Goal: Information Seeking & Learning: Learn about a topic

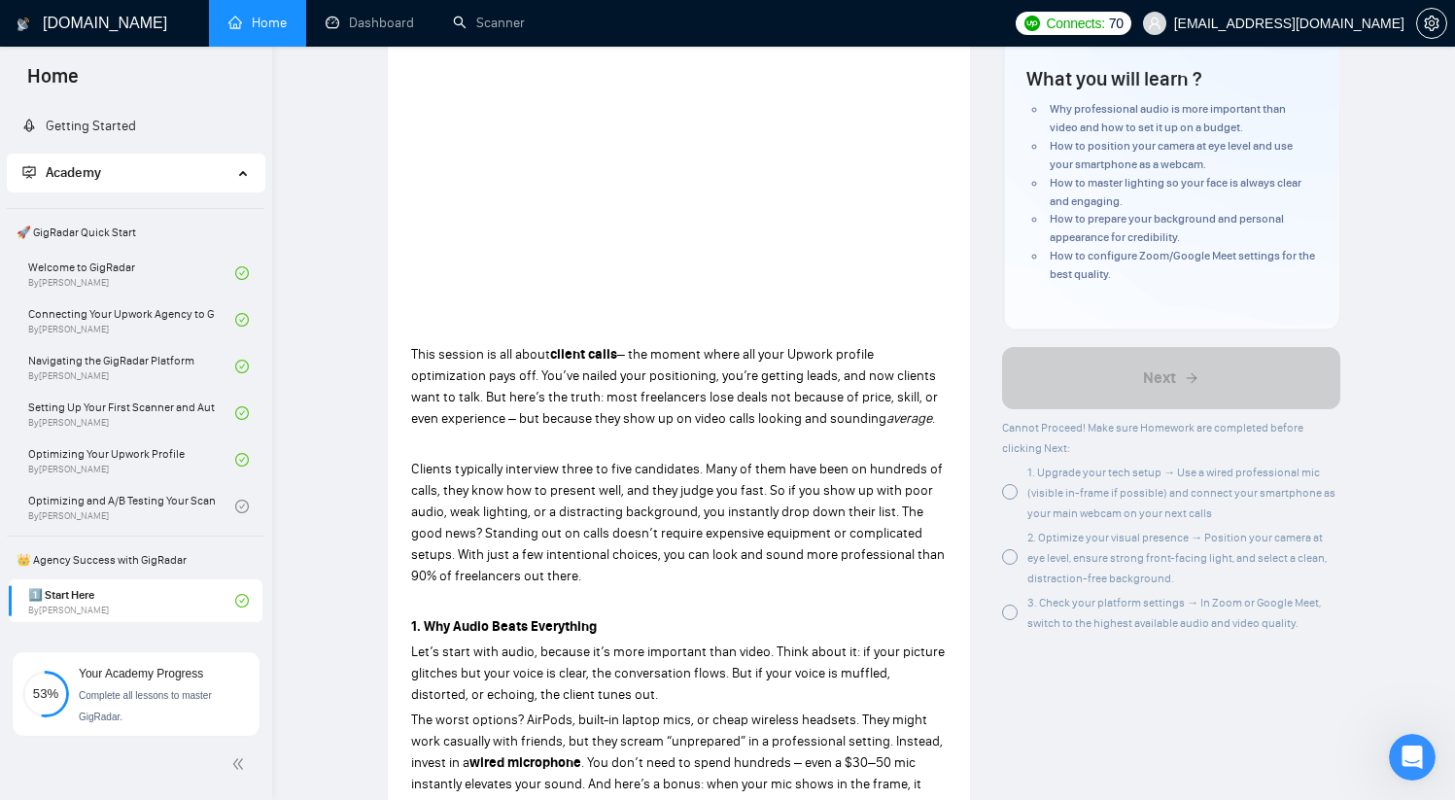
scroll to position [279, 0]
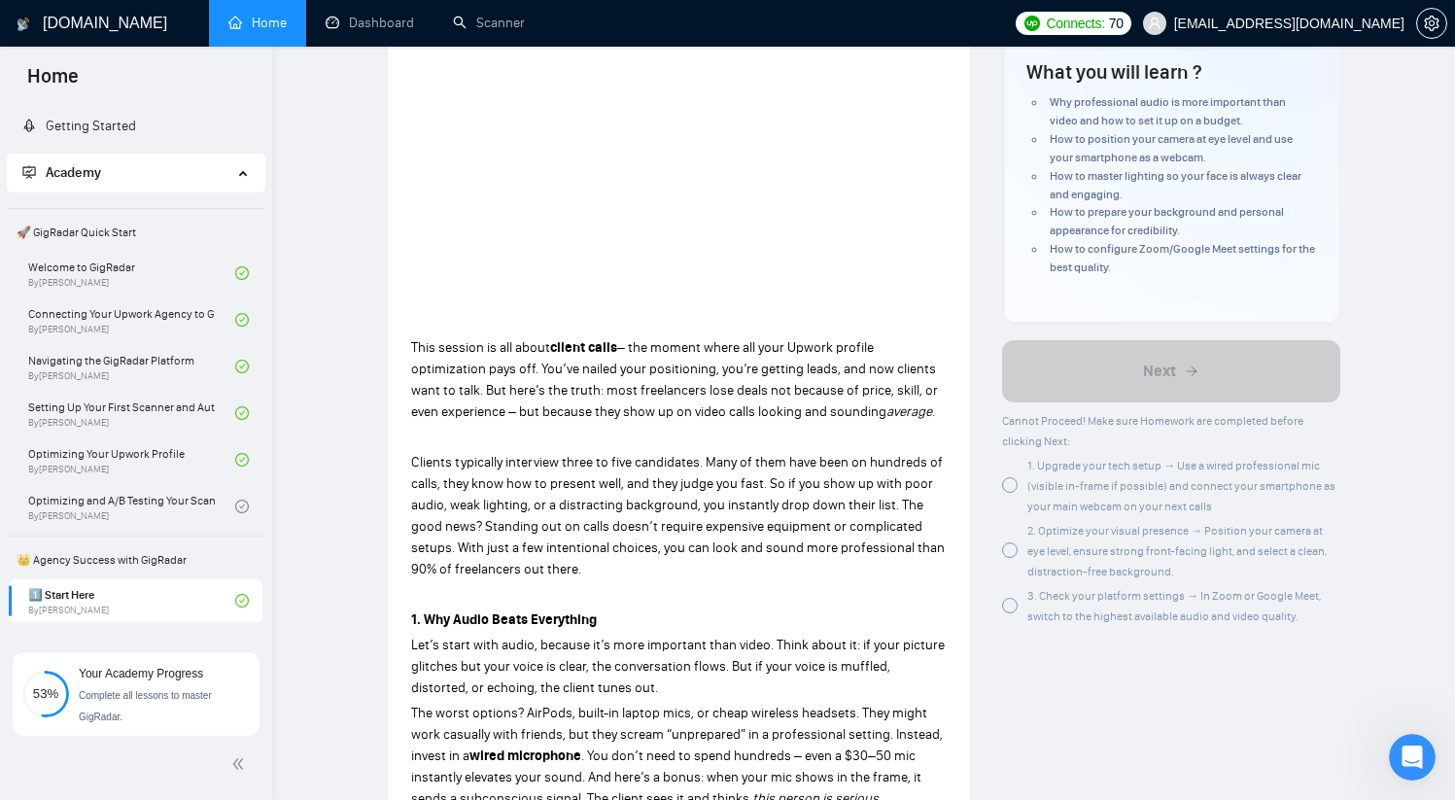
click at [1010, 477] on div at bounding box center [1010, 485] width 16 height 16
click at [1012, 542] on div at bounding box center [1010, 550] width 16 height 16
click at [1005, 598] on div at bounding box center [1010, 606] width 16 height 16
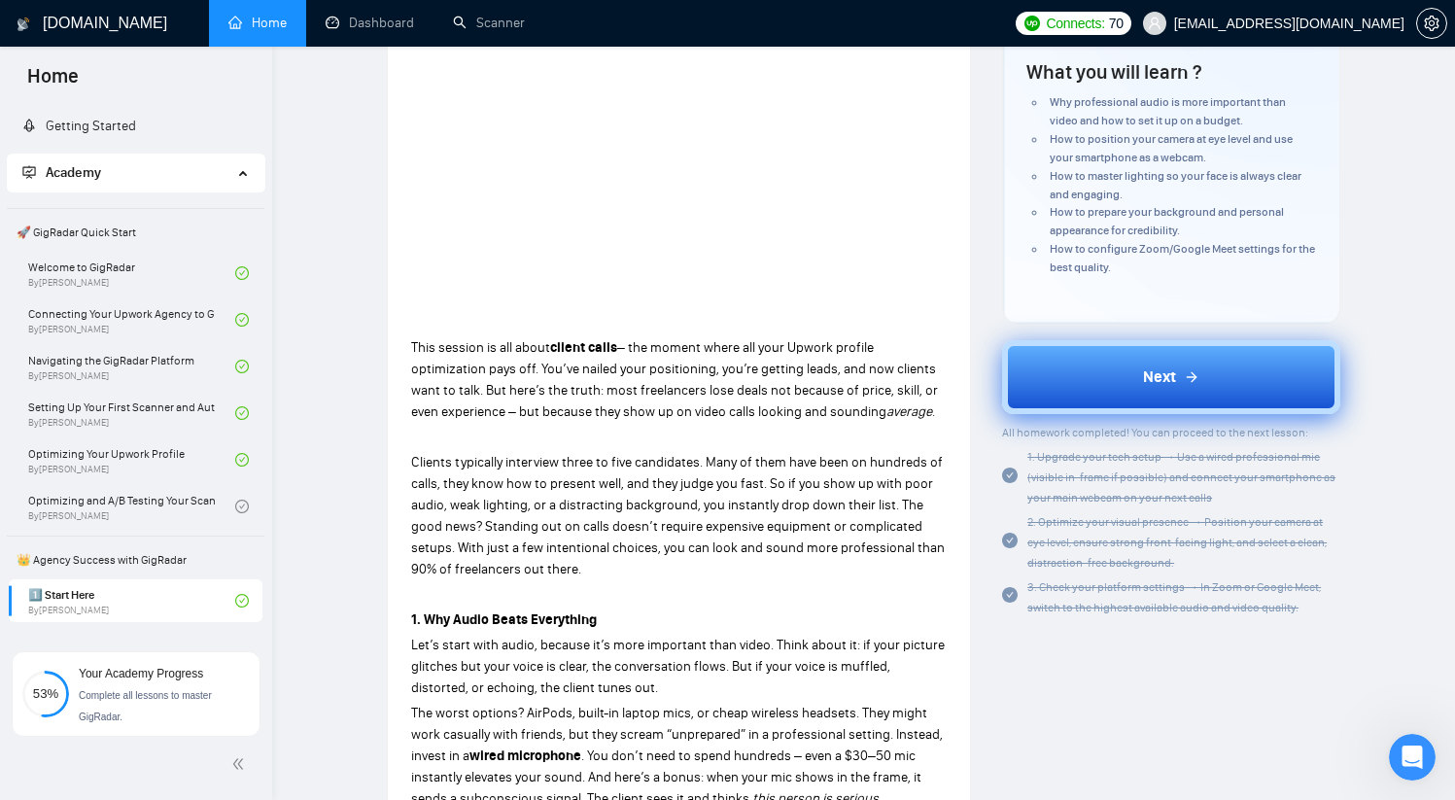
click at [1157, 365] on span "Next" at bounding box center [1159, 376] width 33 height 23
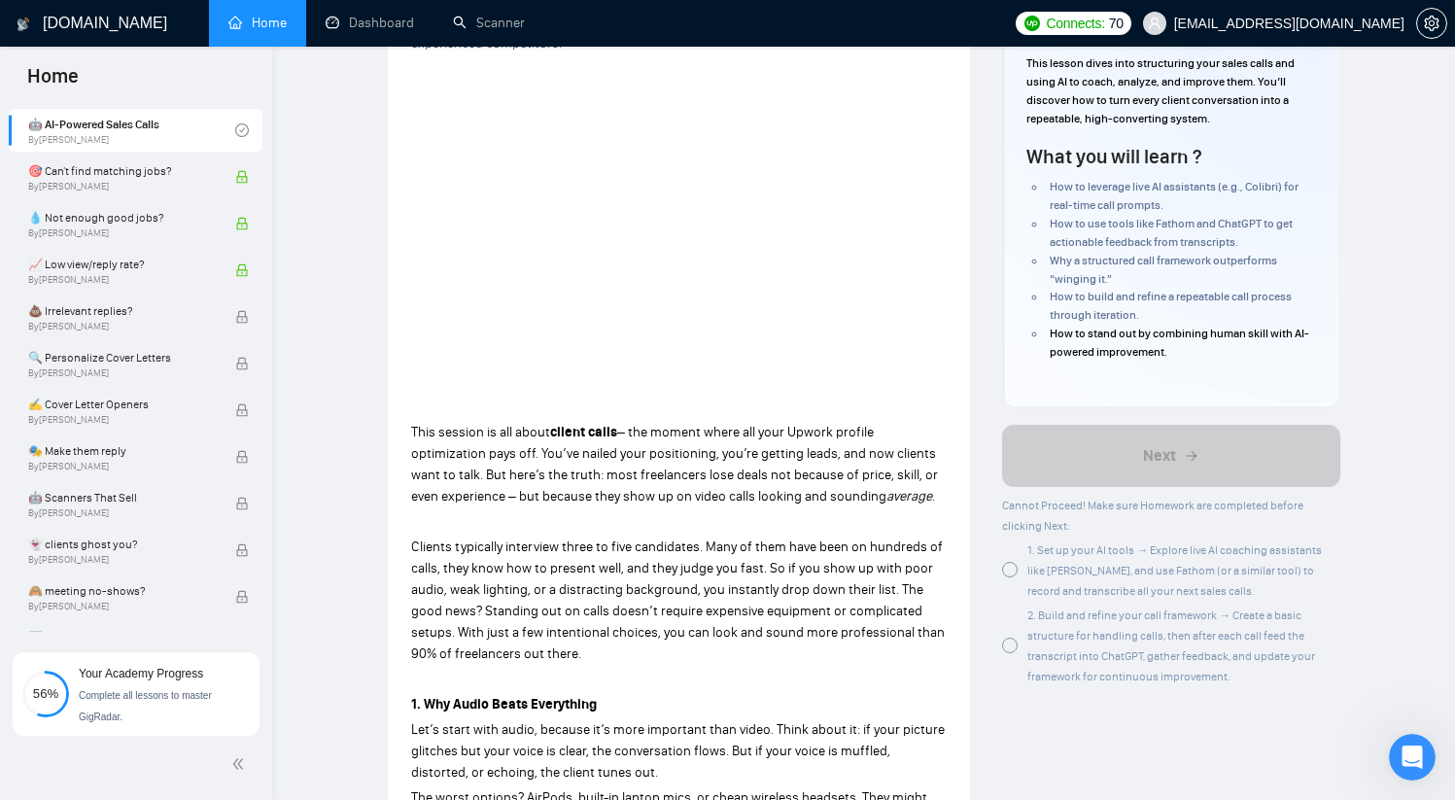
scroll to position [218, 0]
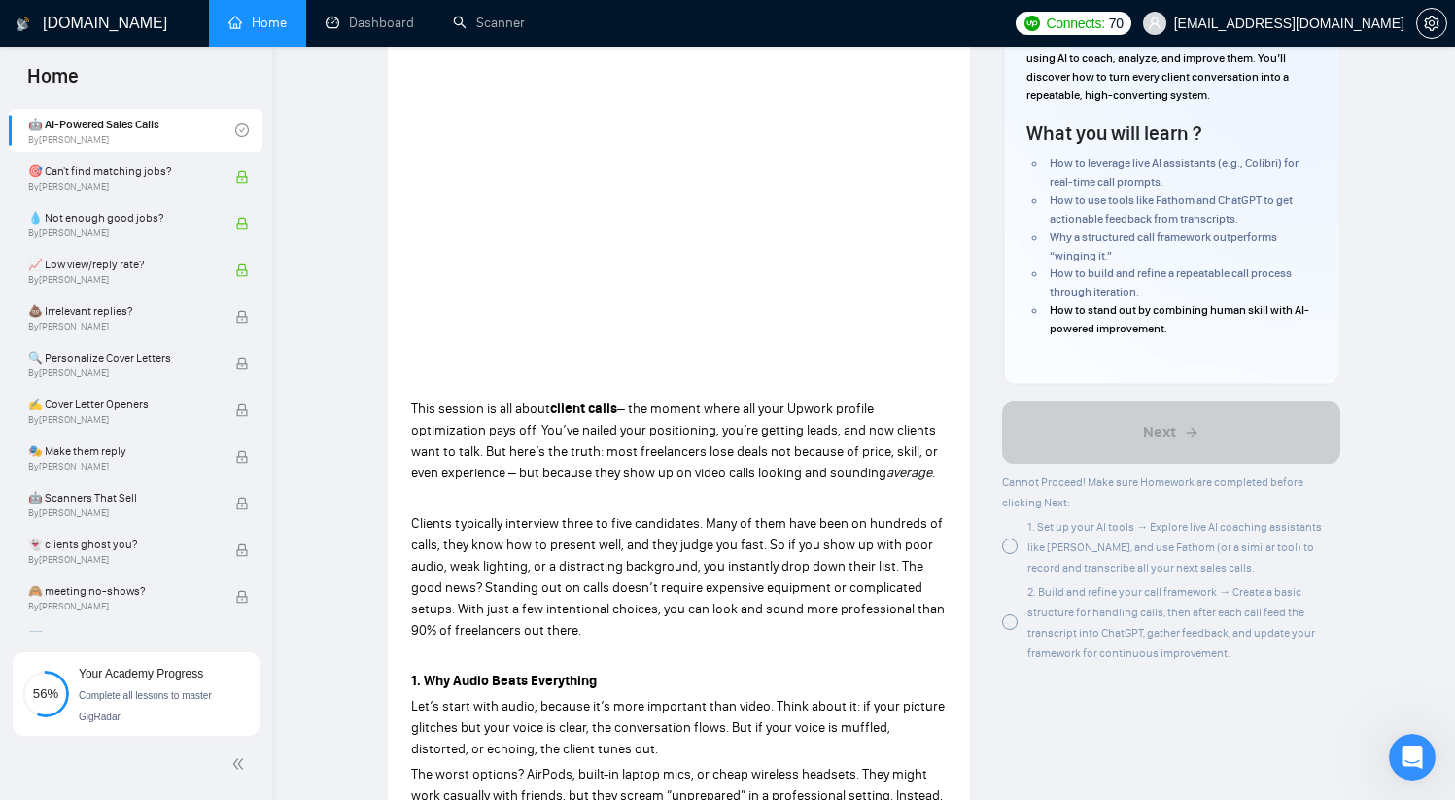
click at [1016, 538] on div at bounding box center [1010, 546] width 16 height 16
click at [1018, 601] on div "2. Build and refine your call framework → Create a basic structure for handling…" at bounding box center [1171, 622] width 338 height 82
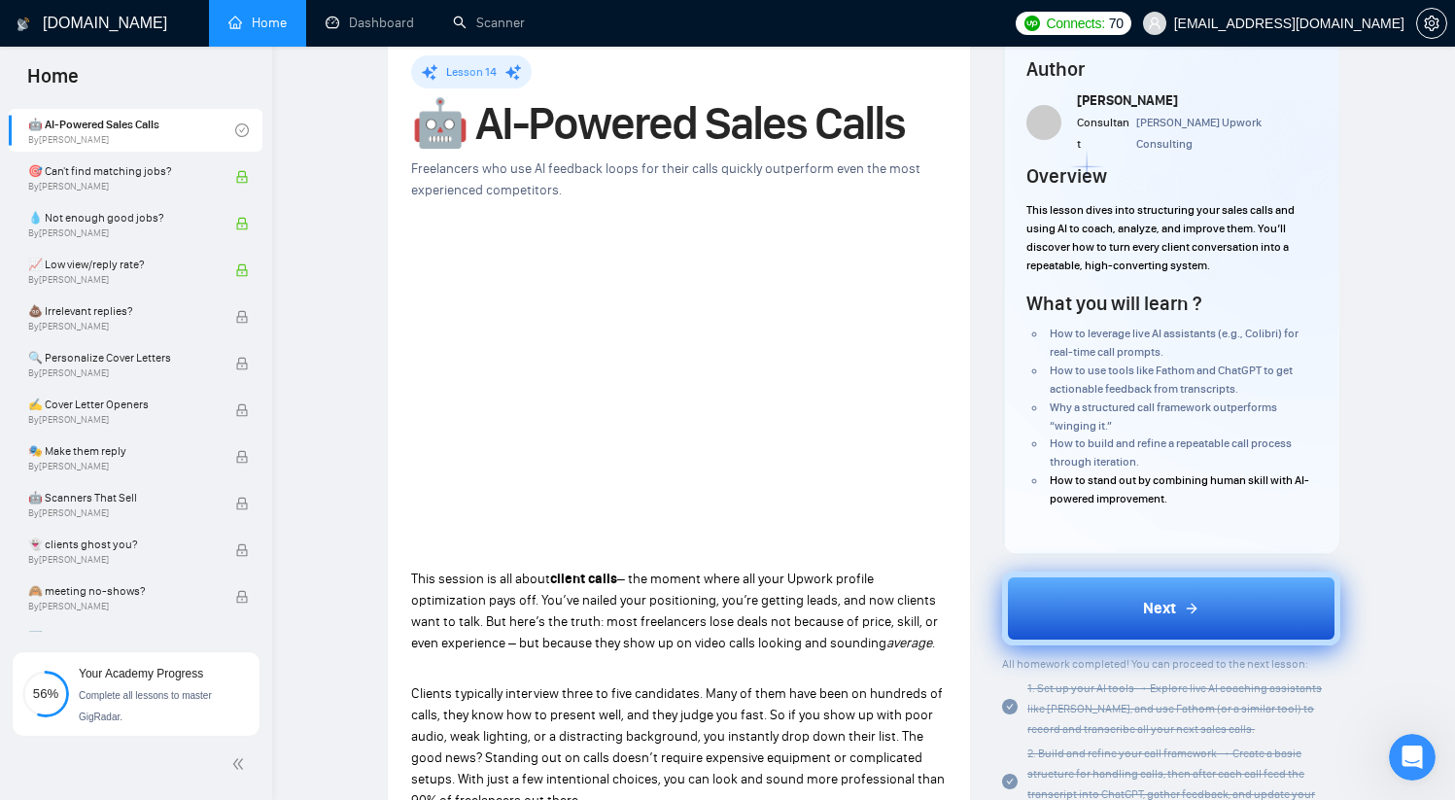
scroll to position [46, 0]
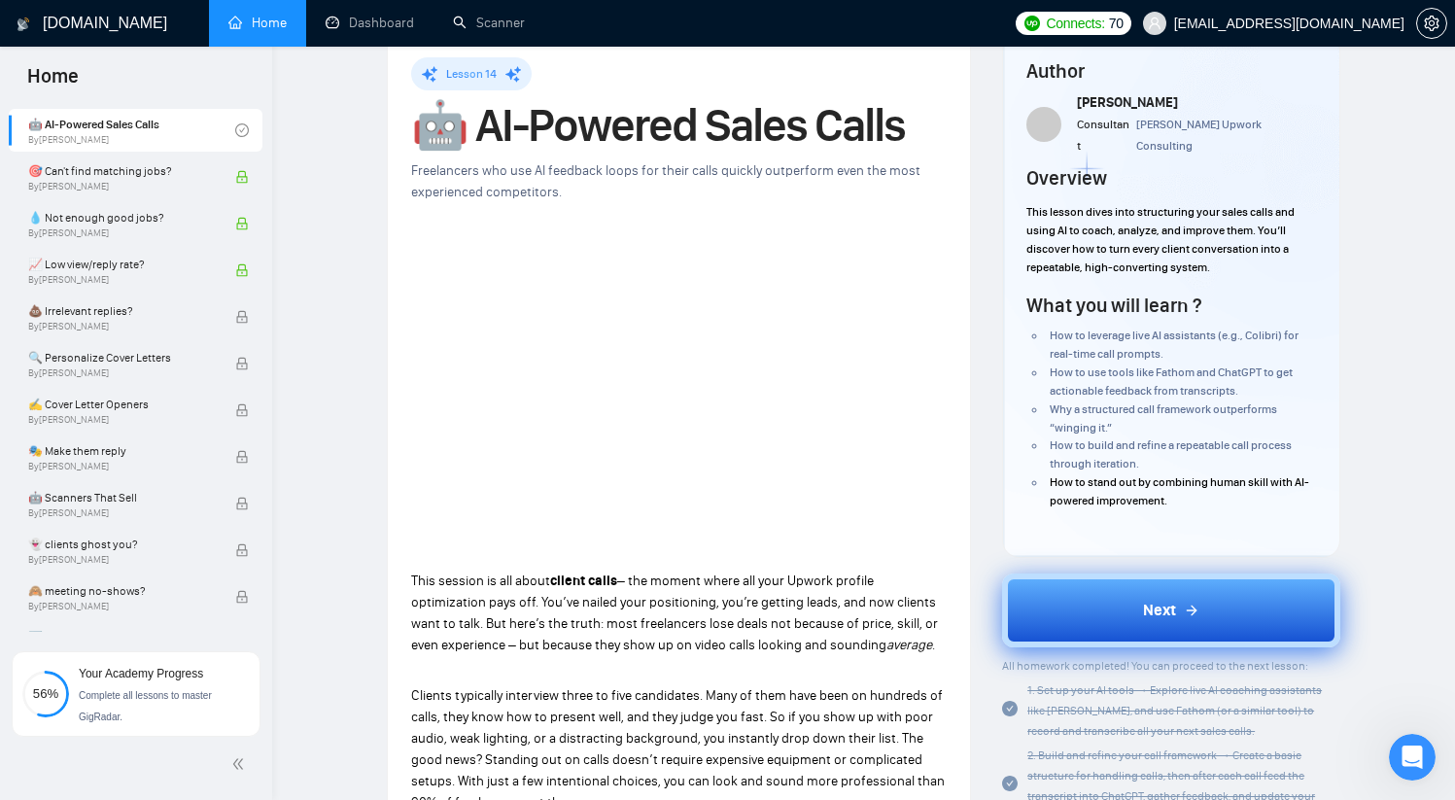
click at [1105, 593] on button "Next" at bounding box center [1171, 610] width 338 height 74
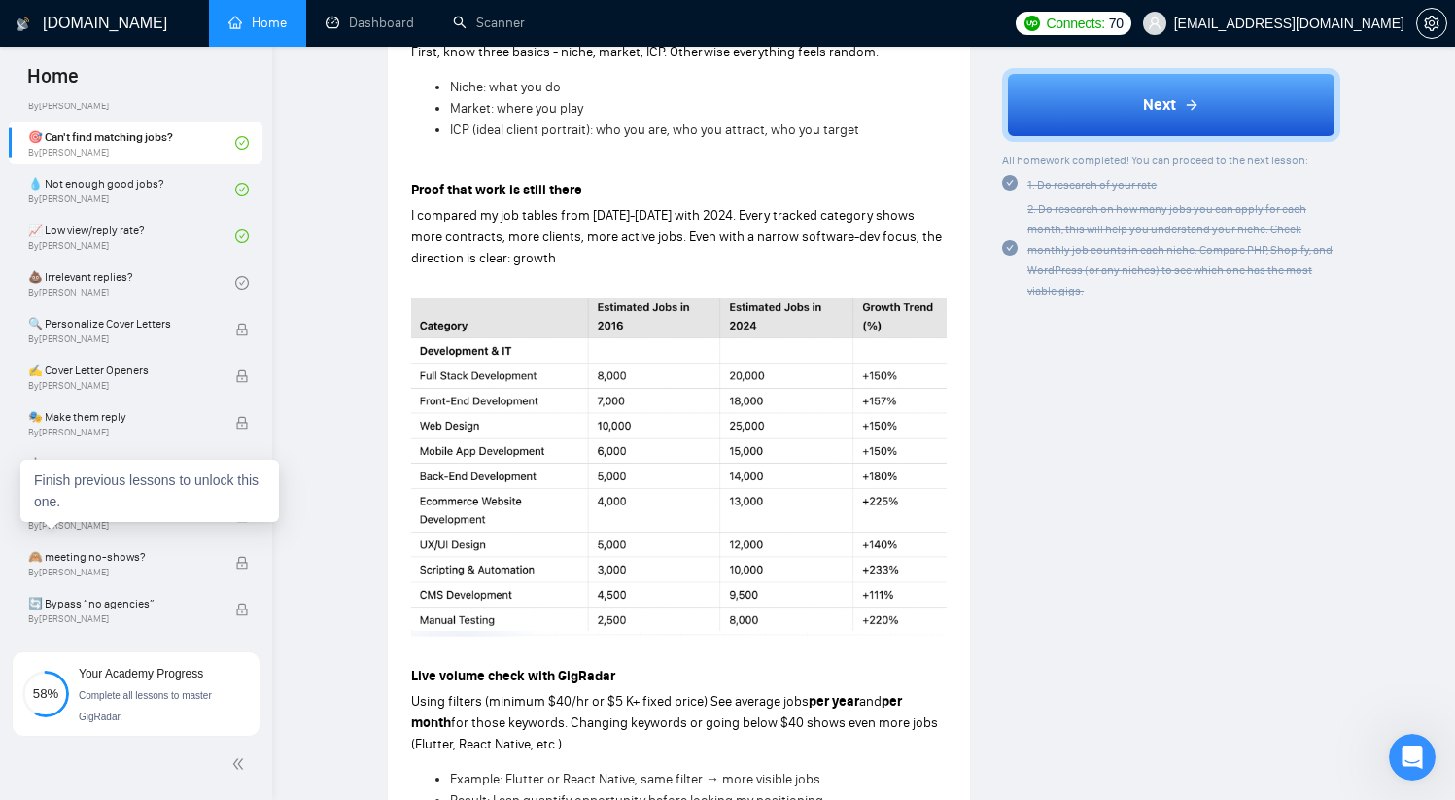
scroll to position [1079, 0]
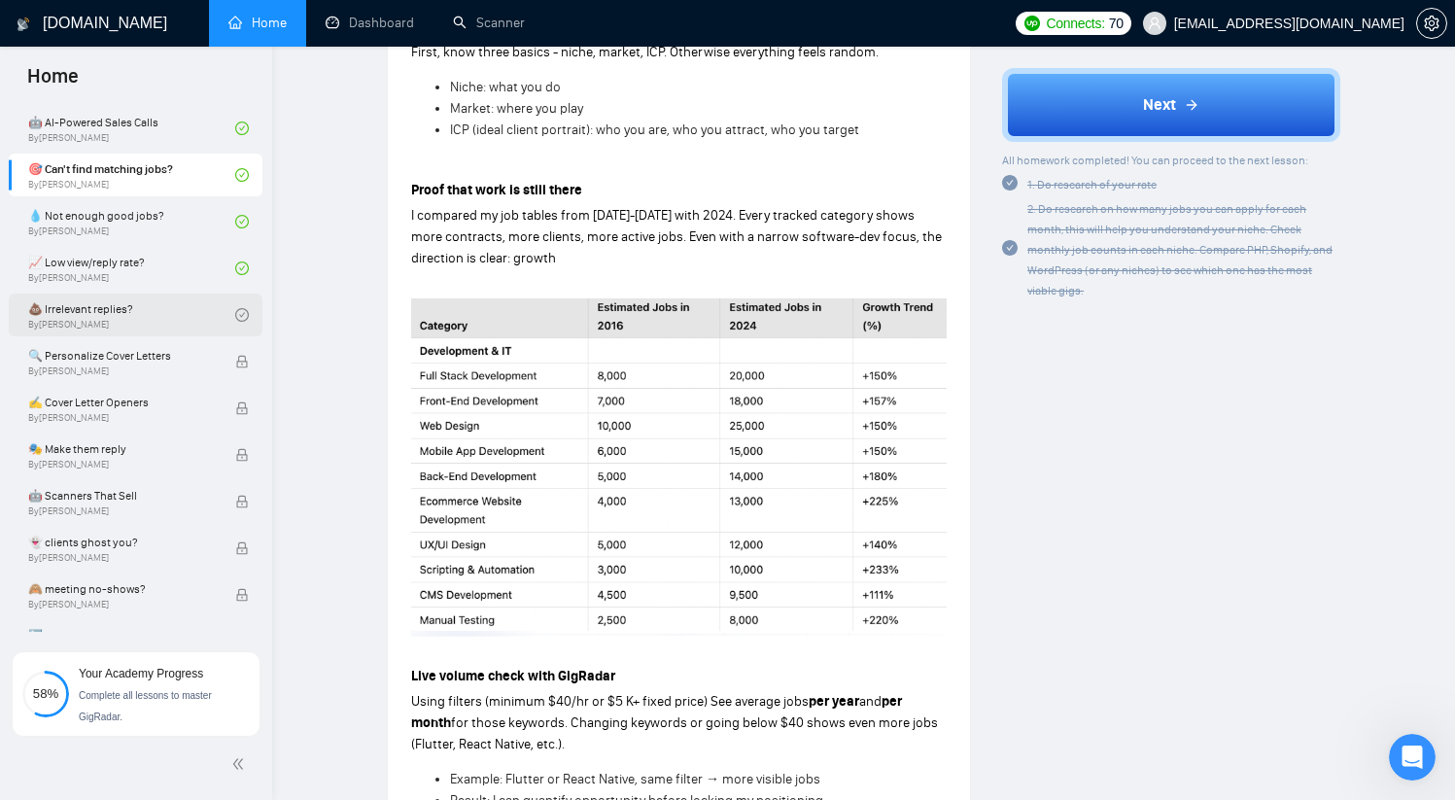
click at [164, 319] on link "💩 Irrelevant replies? By [PERSON_NAME]" at bounding box center [131, 314] width 207 height 43
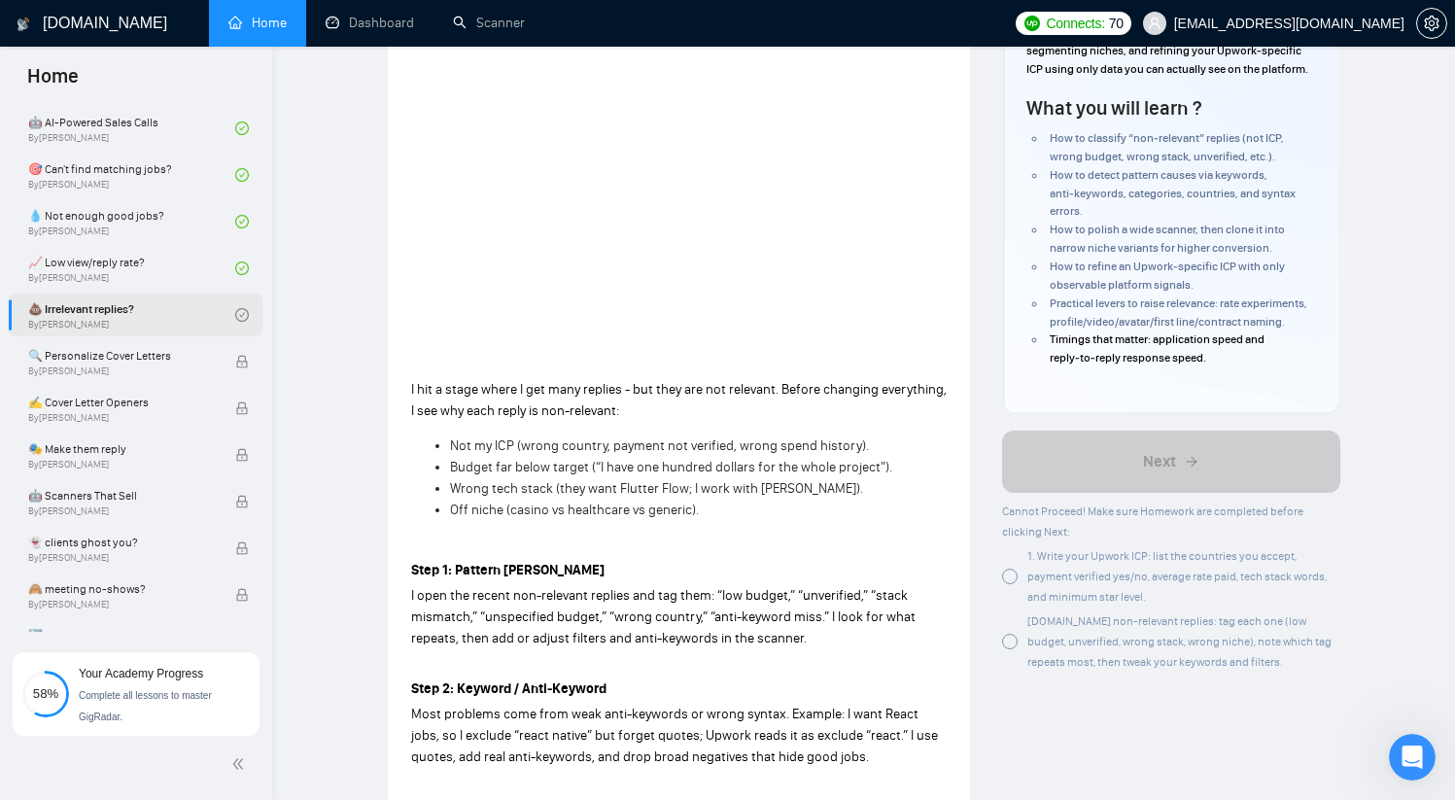
scroll to position [689, 0]
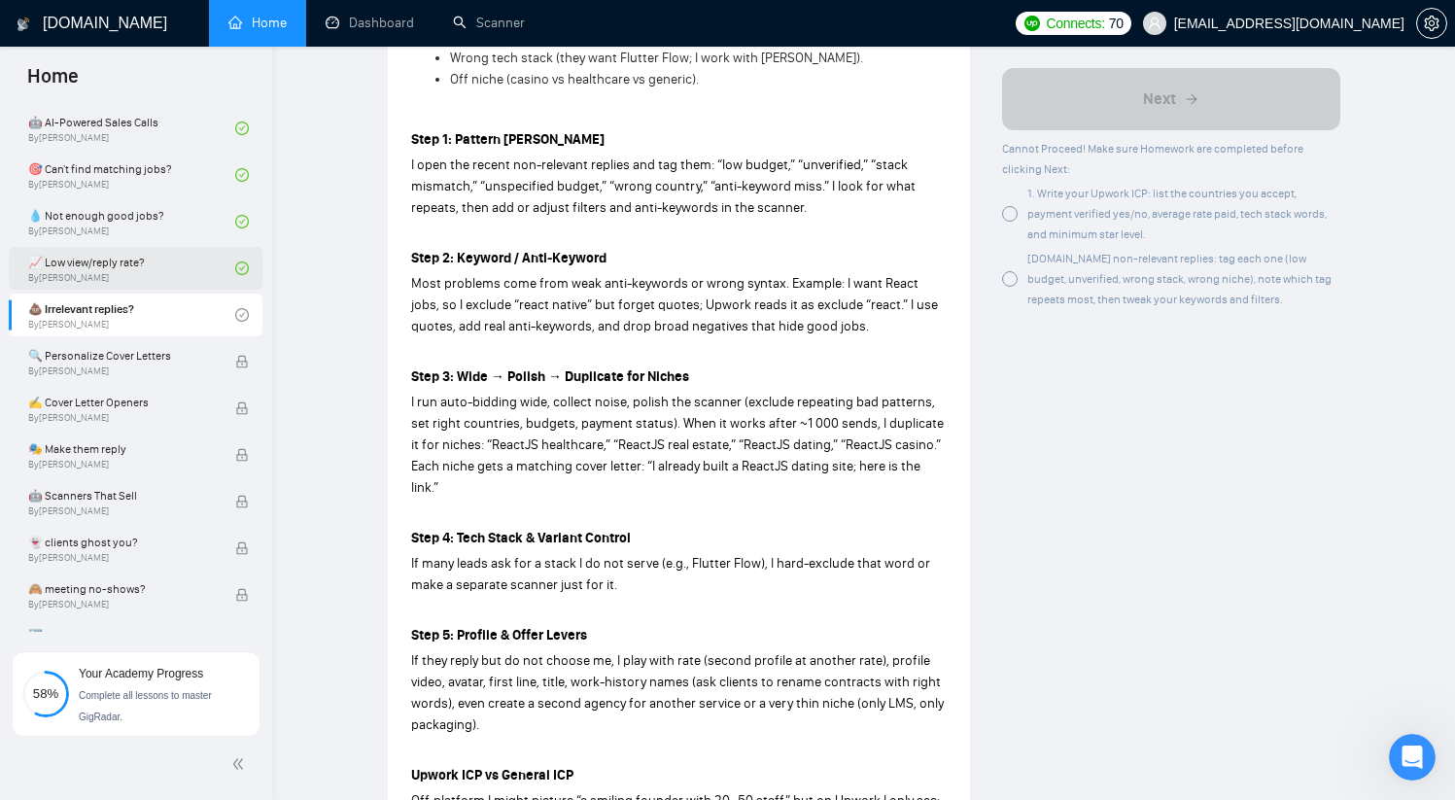
click at [182, 269] on link "📈 Low view/reply rate? By [PERSON_NAME]" at bounding box center [131, 268] width 207 height 43
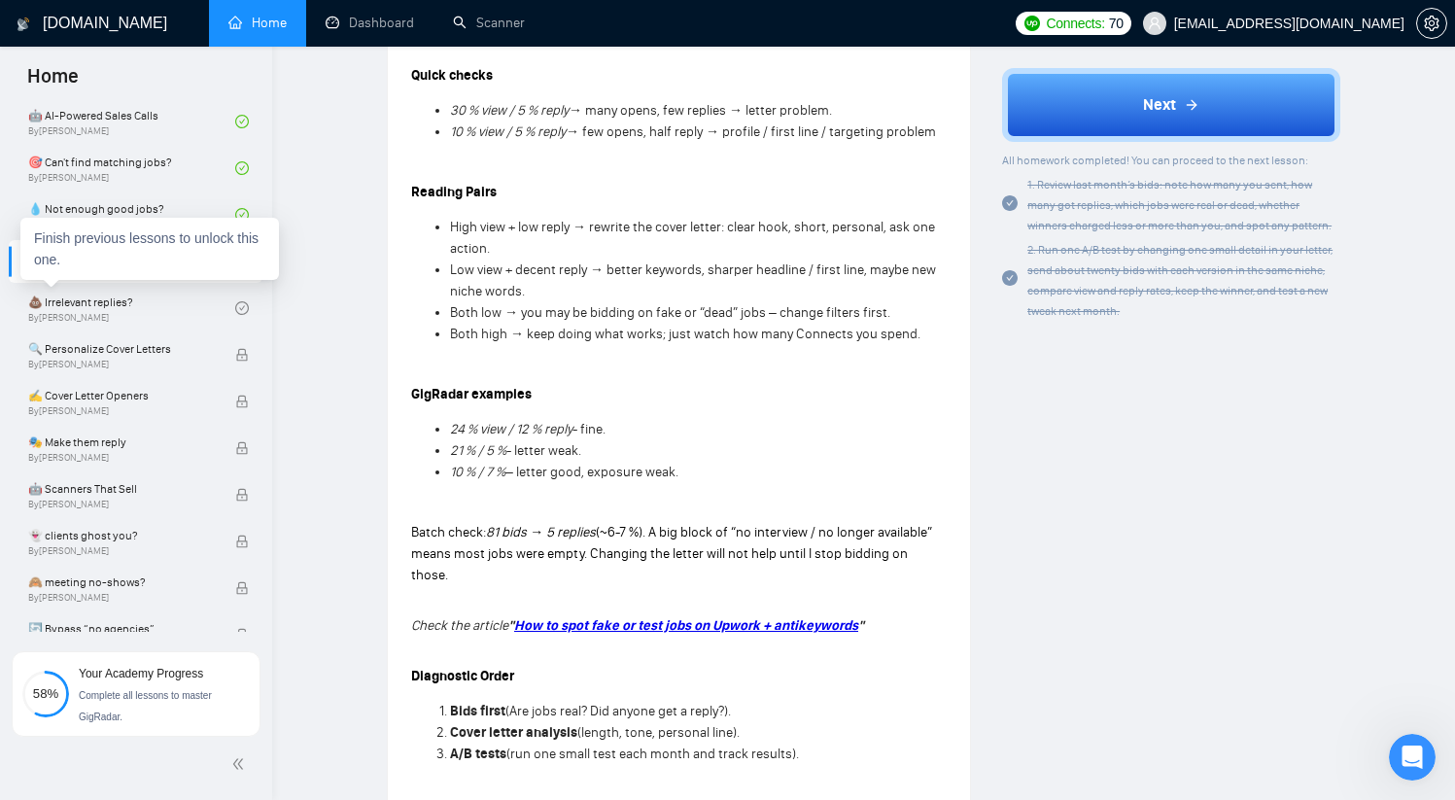
scroll to position [1013, 0]
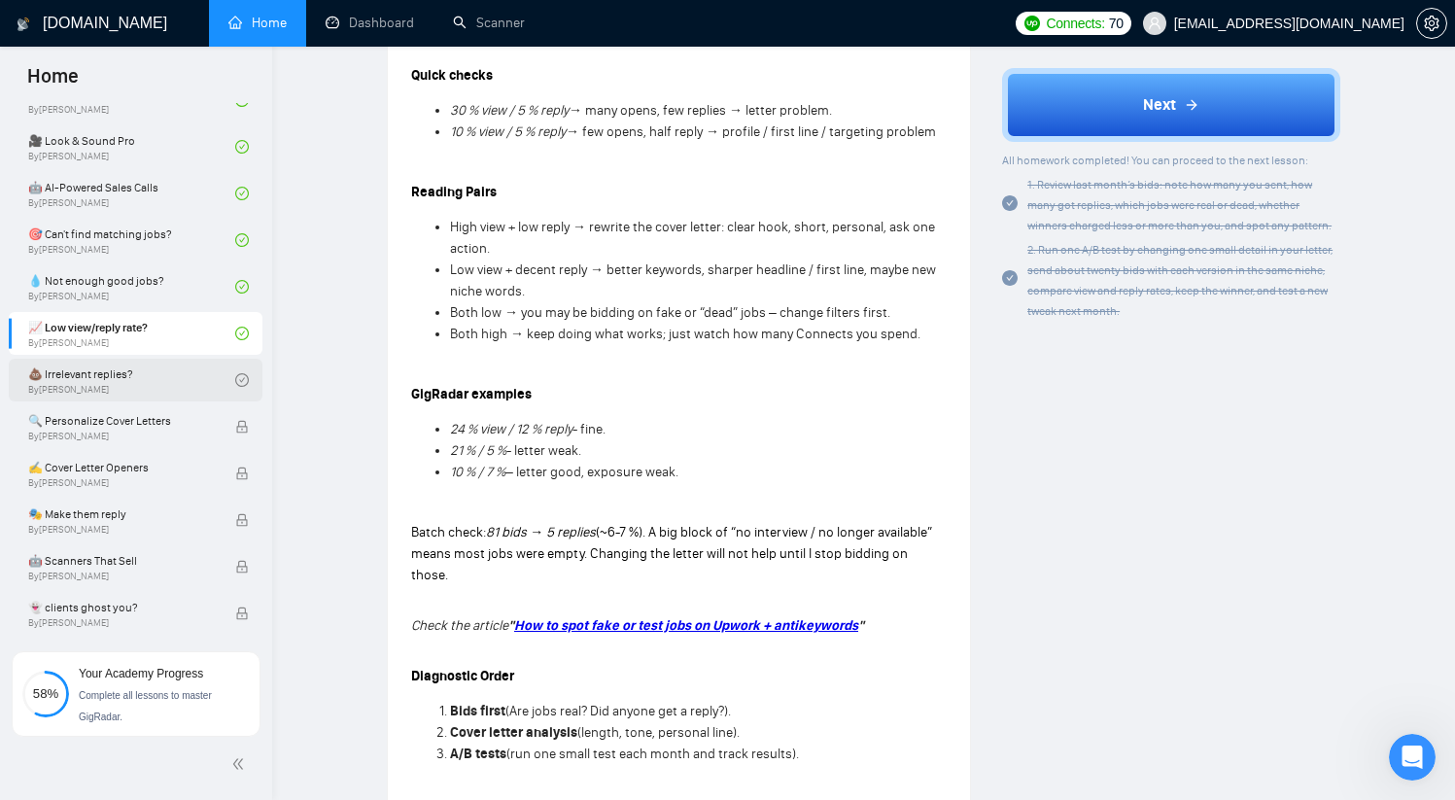
click at [157, 374] on link "💩 Irrelevant replies? By [PERSON_NAME]" at bounding box center [131, 380] width 207 height 43
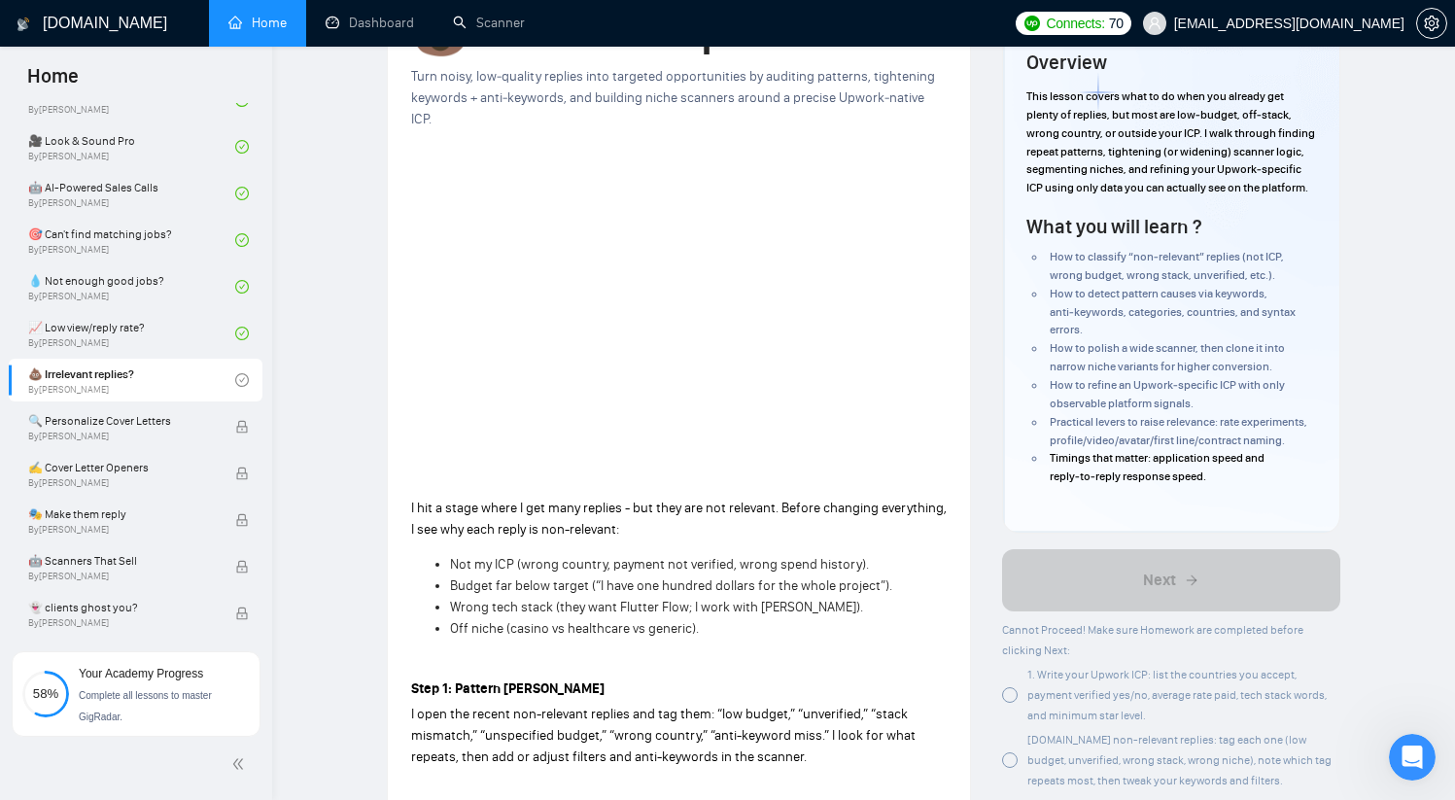
scroll to position [191, 0]
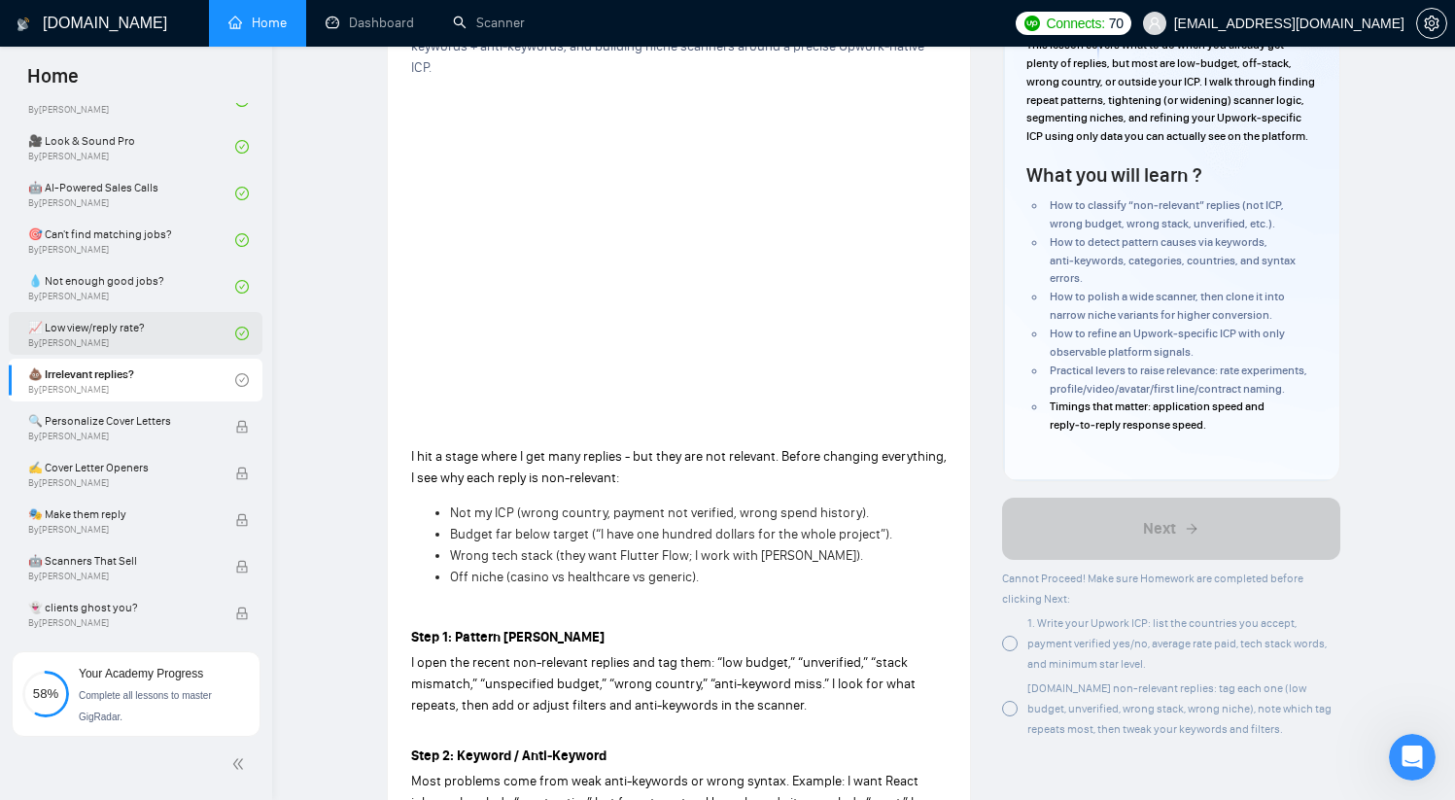
click at [171, 339] on link "📈 Low view/reply rate? By [PERSON_NAME]" at bounding box center [131, 333] width 207 height 43
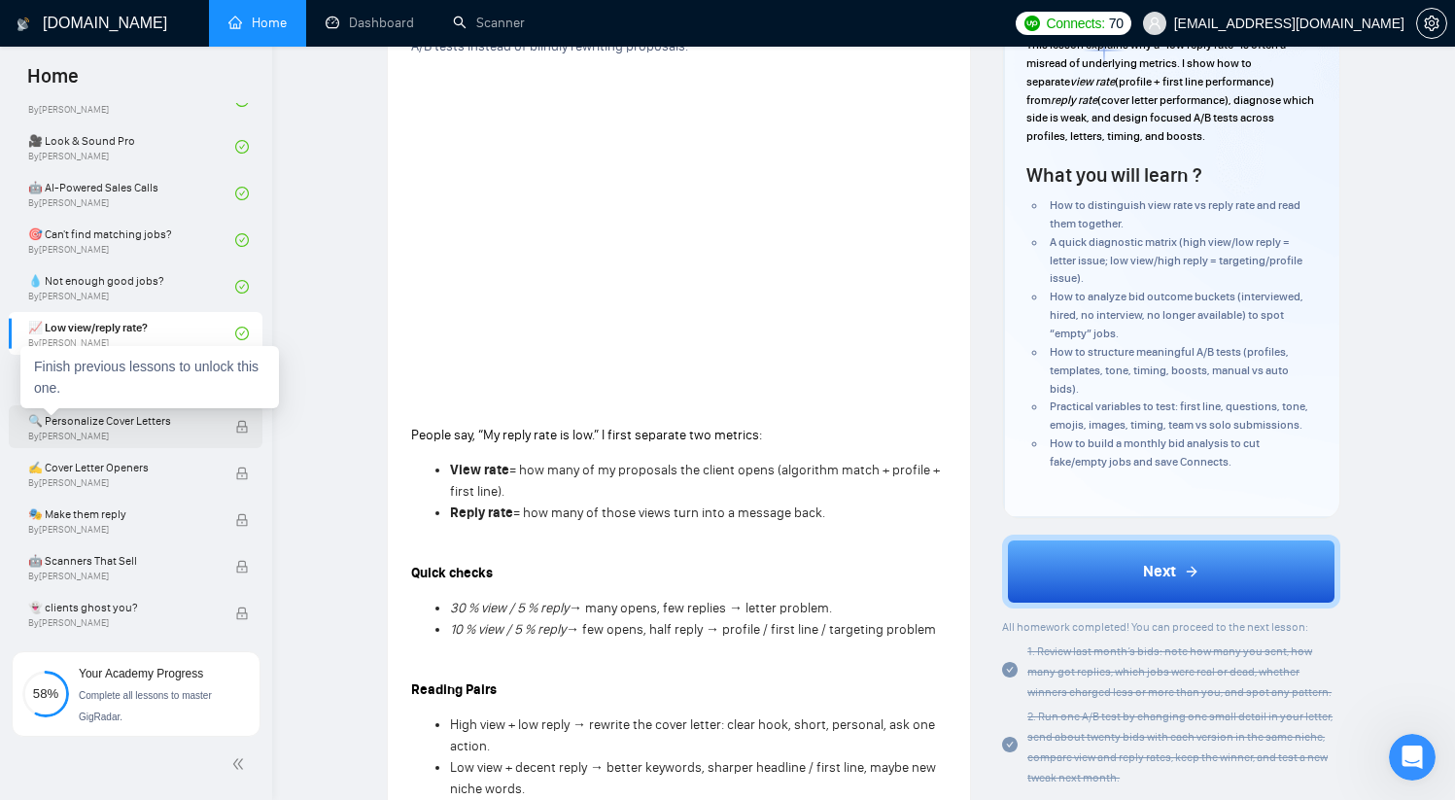
click at [188, 416] on span "🔍 Personalize Cover Letters" at bounding box center [121, 420] width 187 height 19
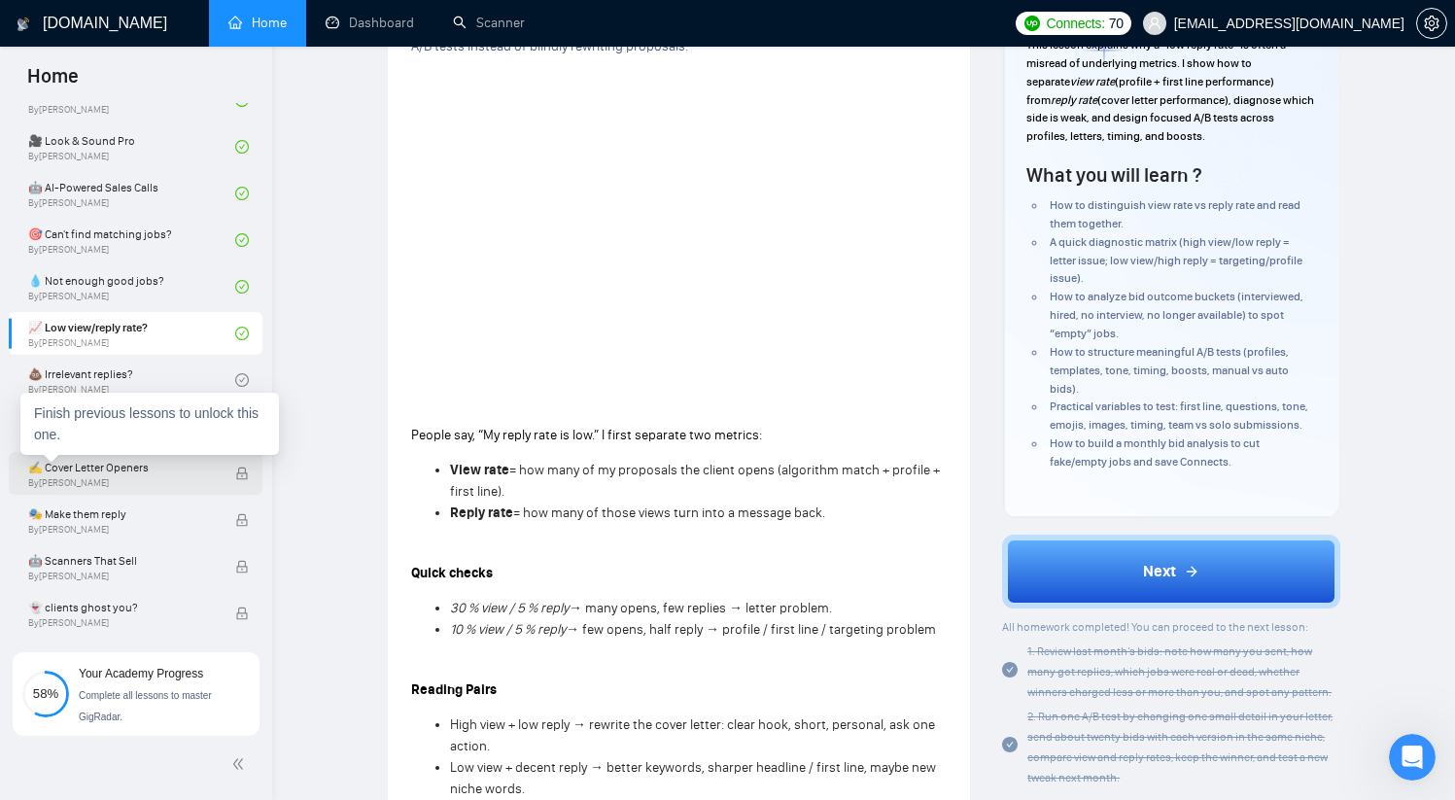
click at [152, 473] on span "✍️ Cover Letter Openers" at bounding box center [121, 467] width 187 height 19
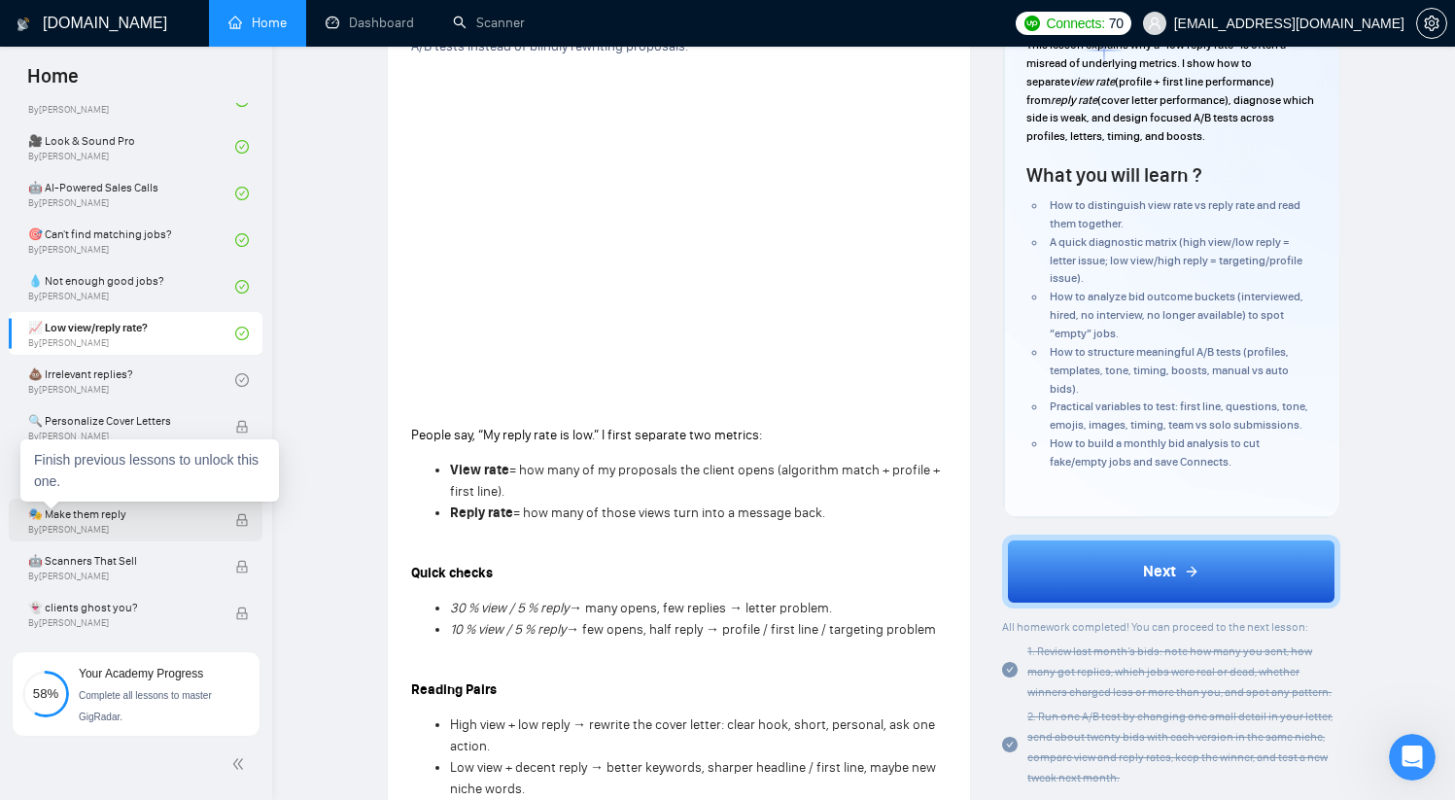
click at [145, 508] on span "🎭 Make them reply" at bounding box center [121, 513] width 187 height 19
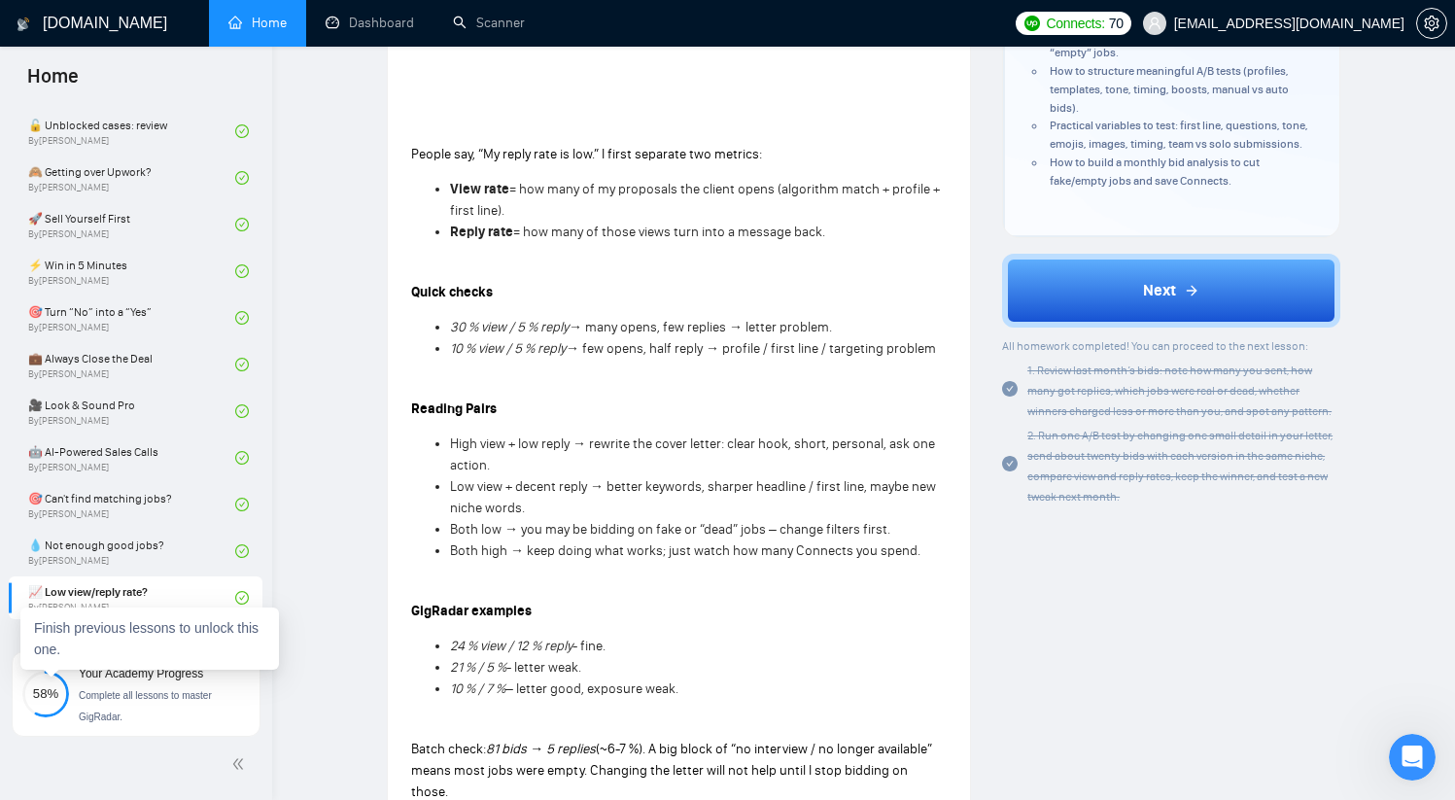
scroll to position [668, 0]
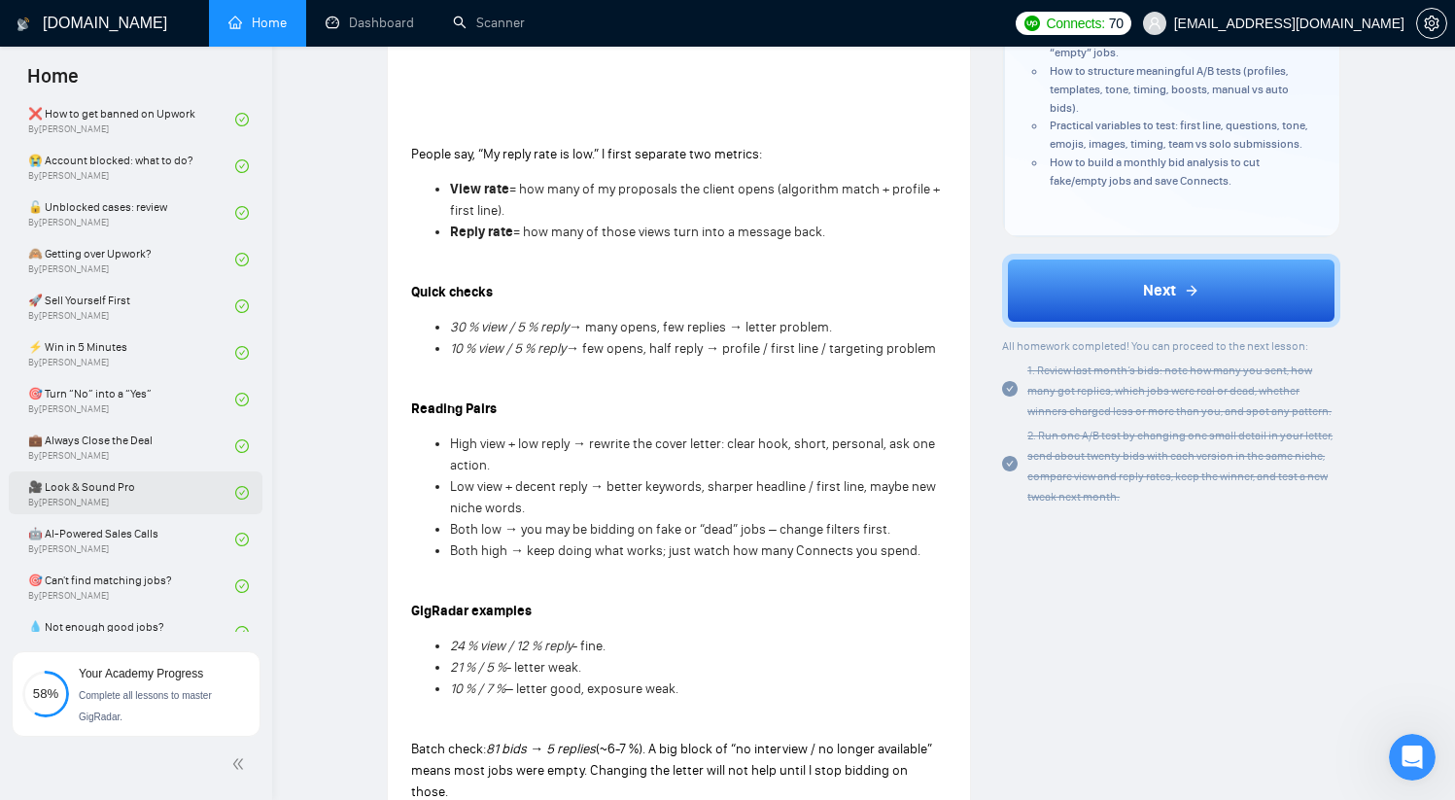
click at [157, 495] on link "🎥 Look & Sound Pro By [PERSON_NAME]" at bounding box center [131, 492] width 207 height 43
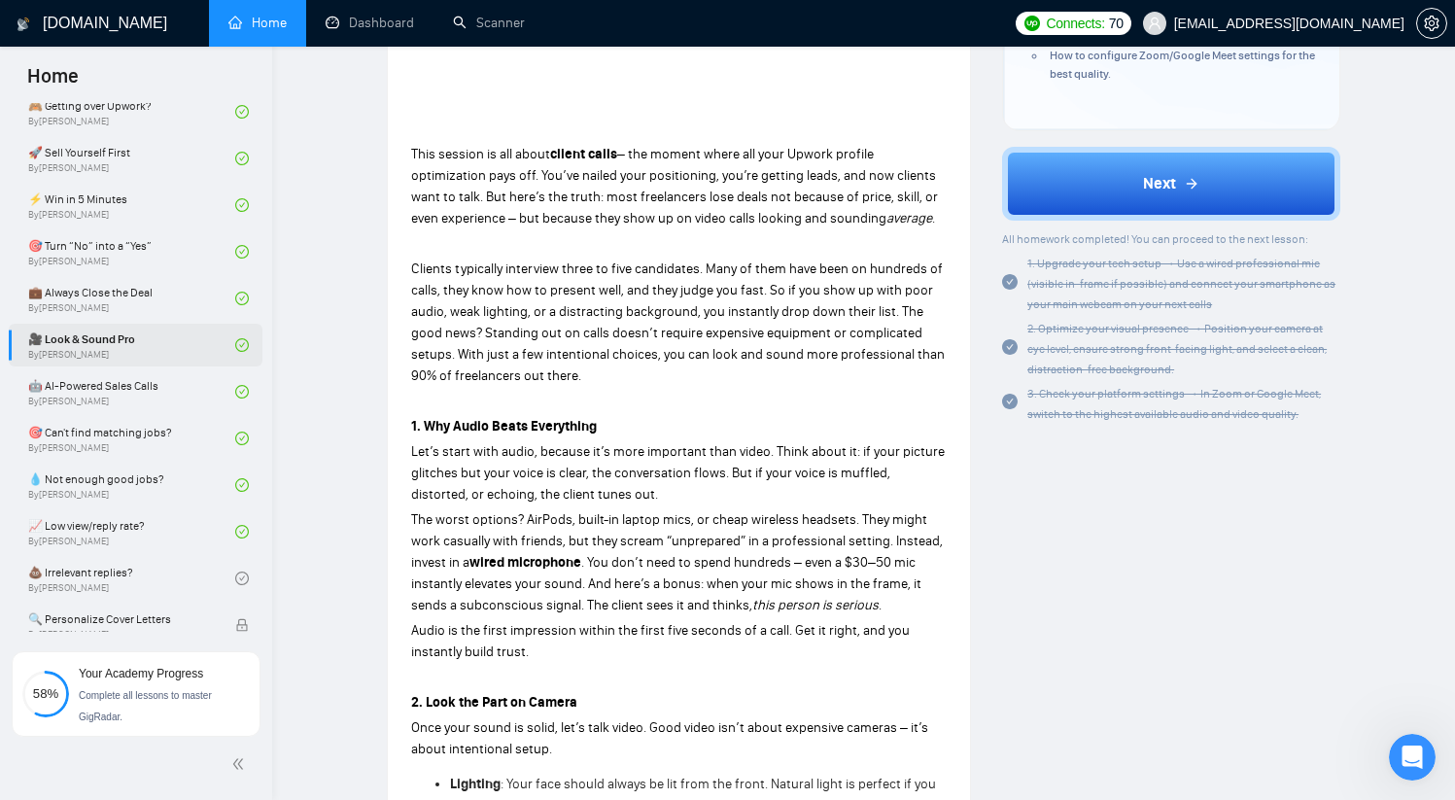
scroll to position [840, 0]
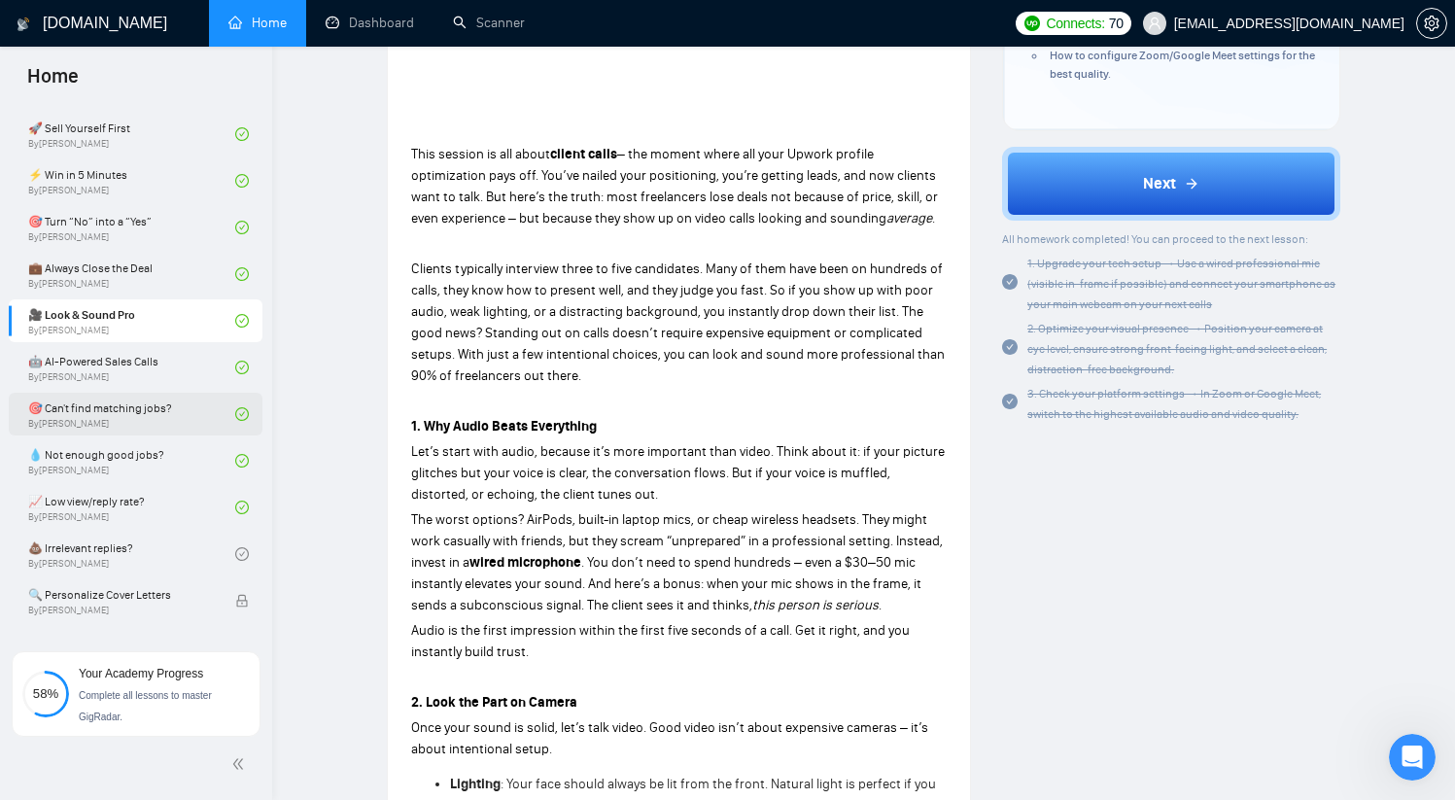
click at [173, 416] on link "🎯 Can't find matching jobs? By [PERSON_NAME]" at bounding box center [131, 414] width 207 height 43
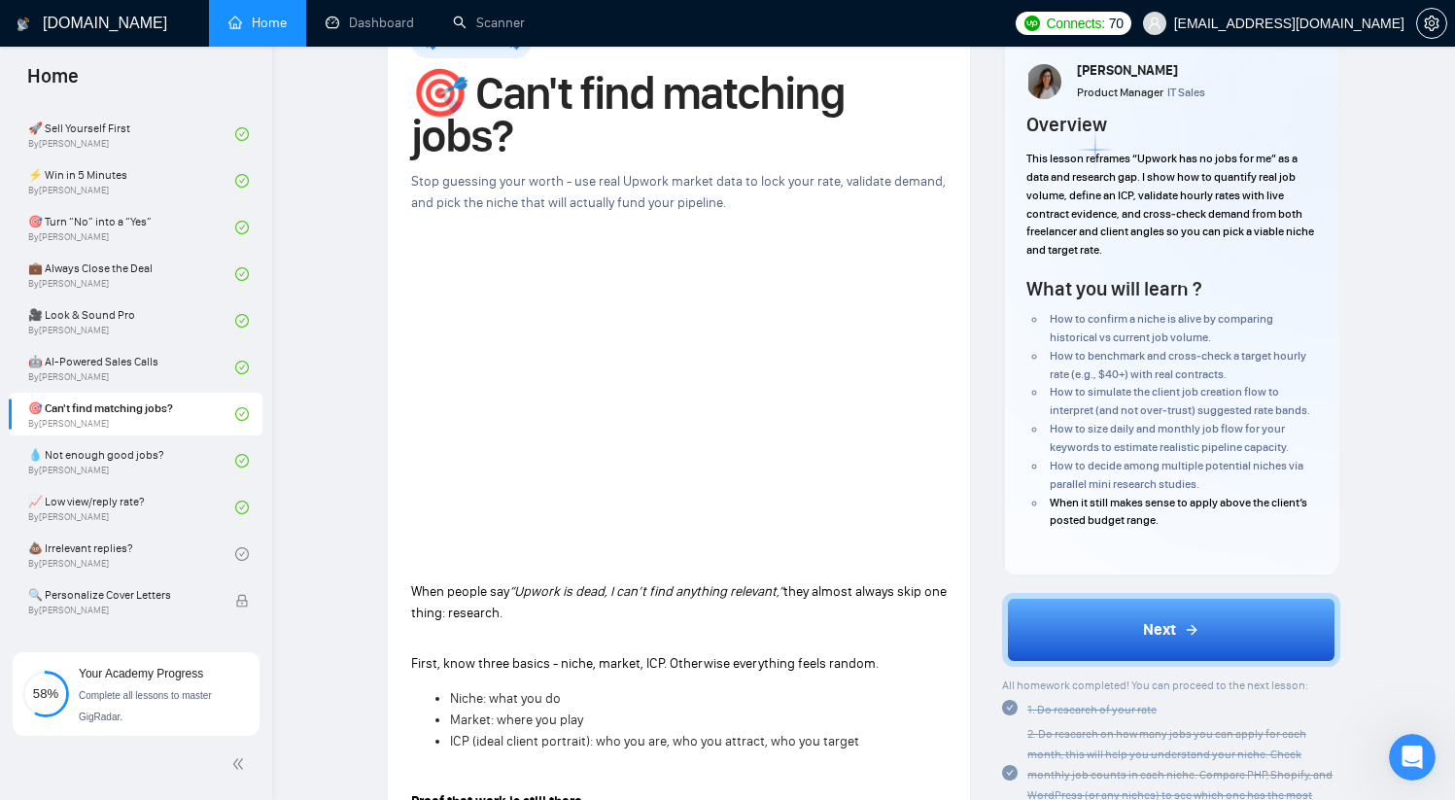
scroll to position [56, 0]
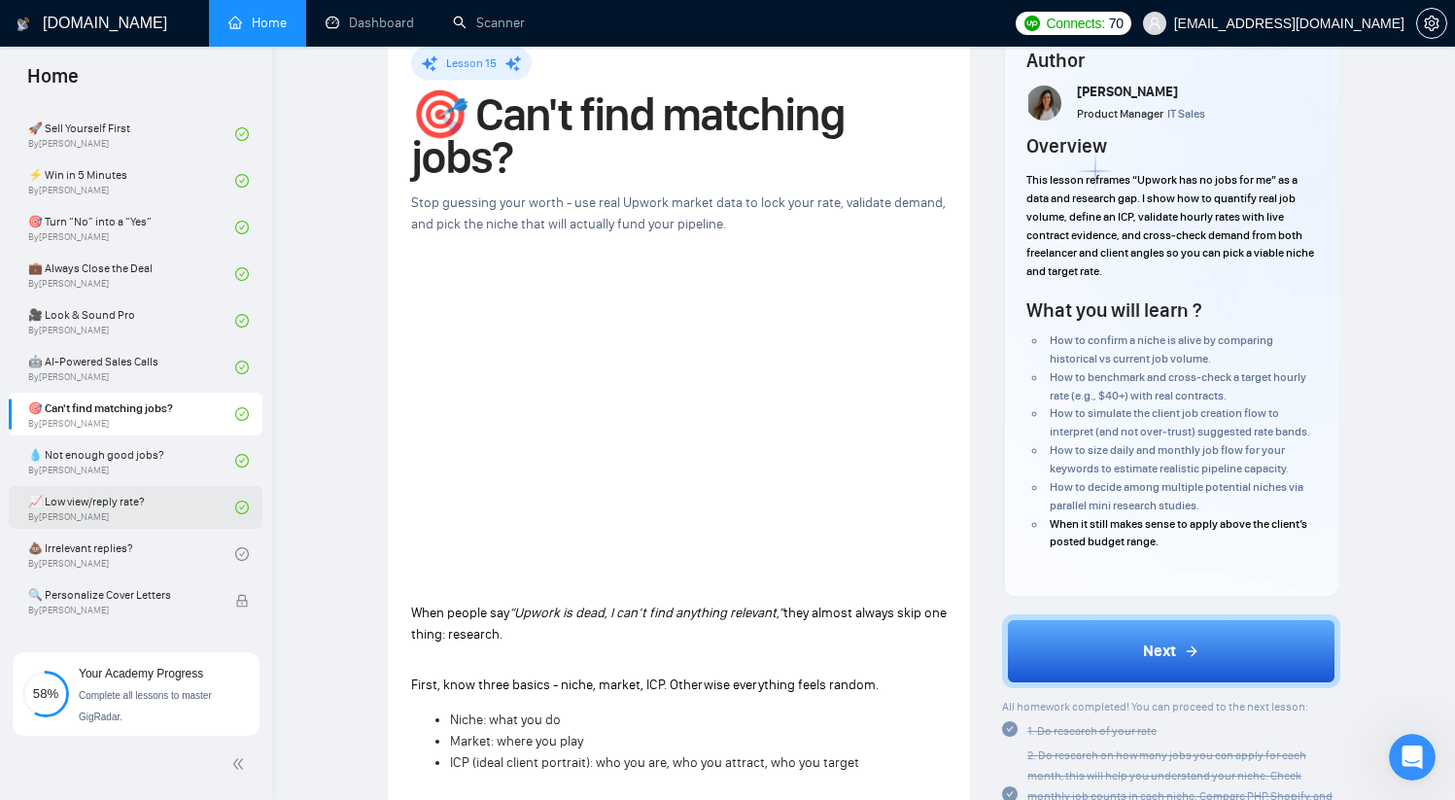
click at [145, 509] on link "📈 Low view/reply rate? By [PERSON_NAME]" at bounding box center [131, 507] width 207 height 43
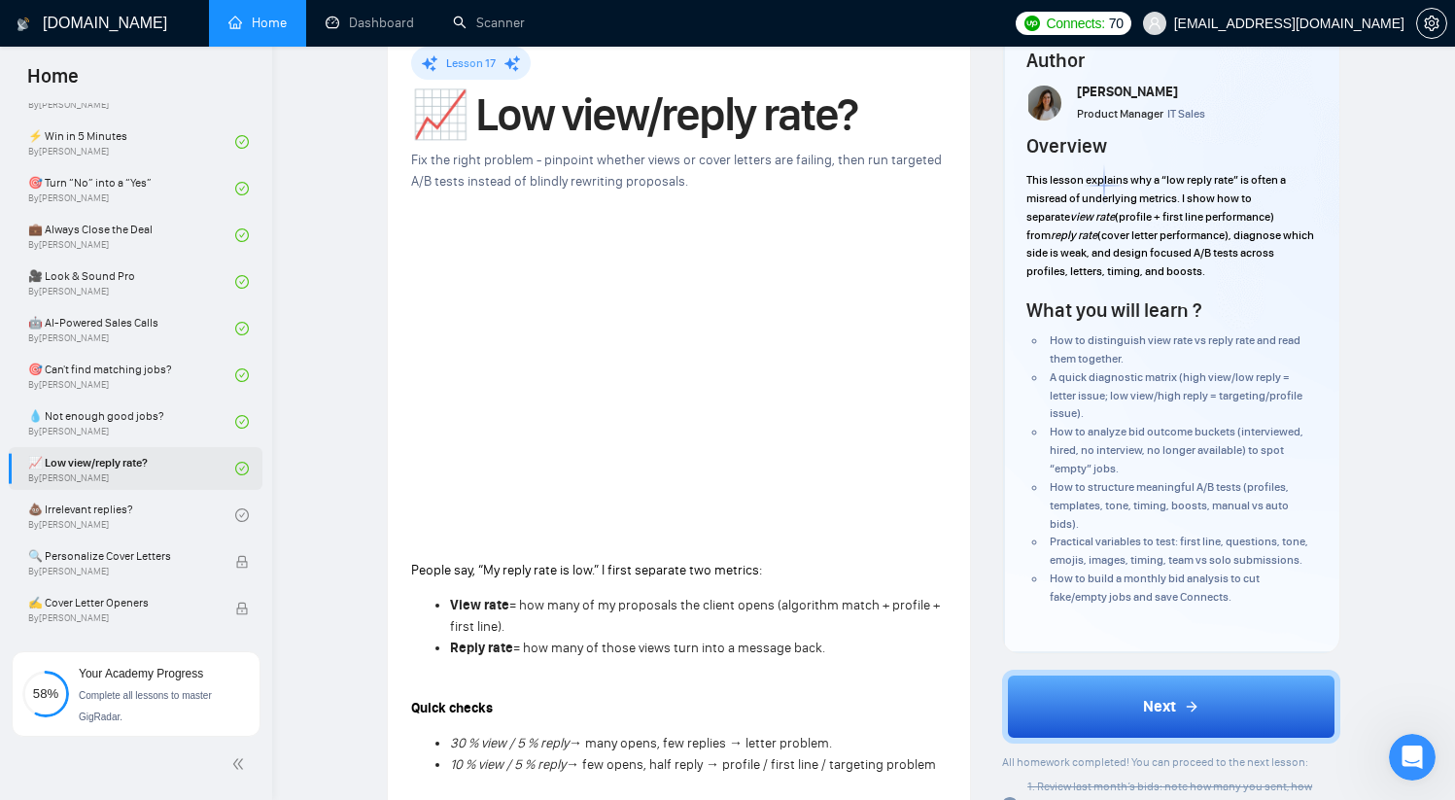
scroll to position [880, 0]
click at [134, 509] on link "💩 Irrelevant replies? By [PERSON_NAME]" at bounding box center [131, 513] width 207 height 43
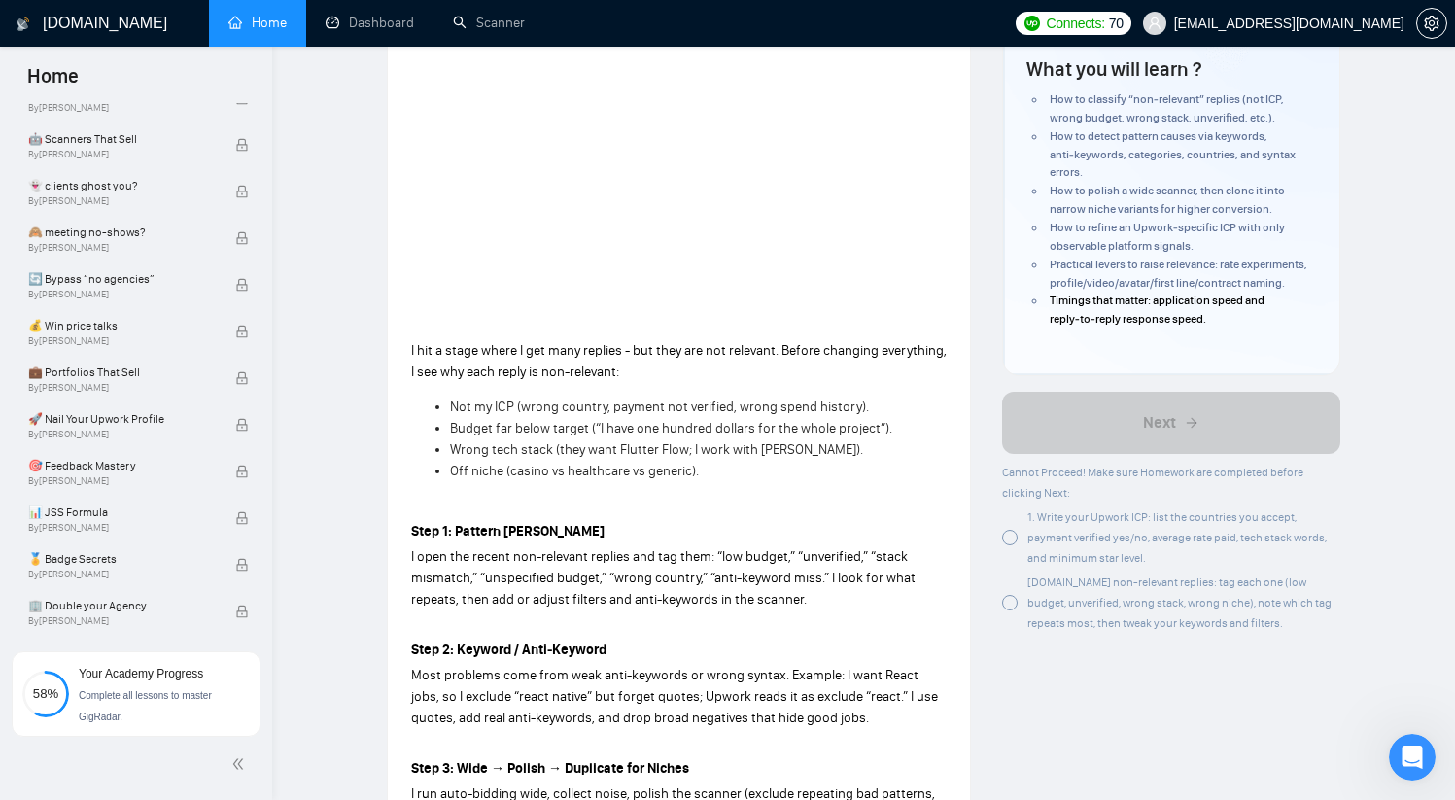
scroll to position [302, 0]
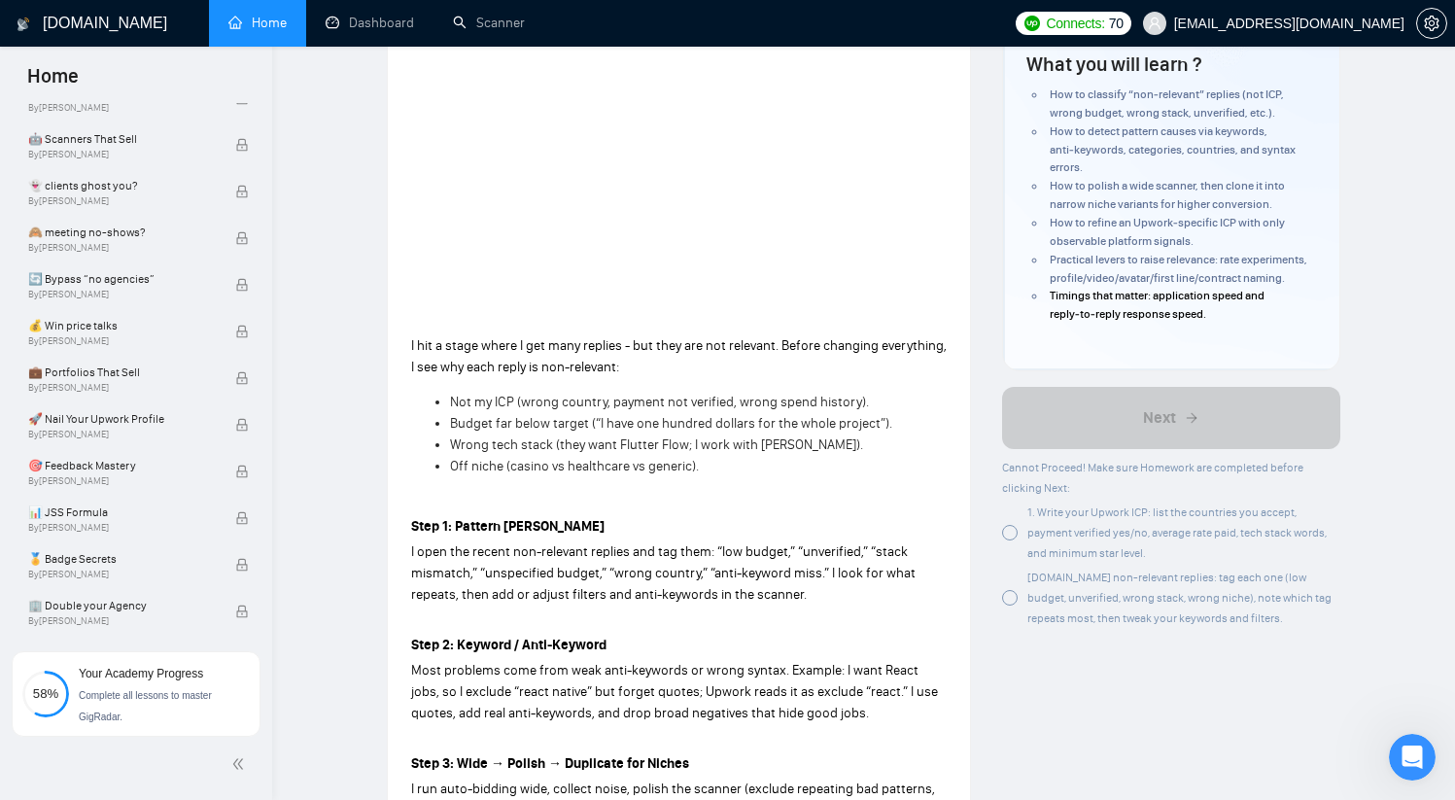
click at [1013, 536] on div at bounding box center [1010, 533] width 16 height 16
click at [1013, 596] on div at bounding box center [1010, 598] width 16 height 16
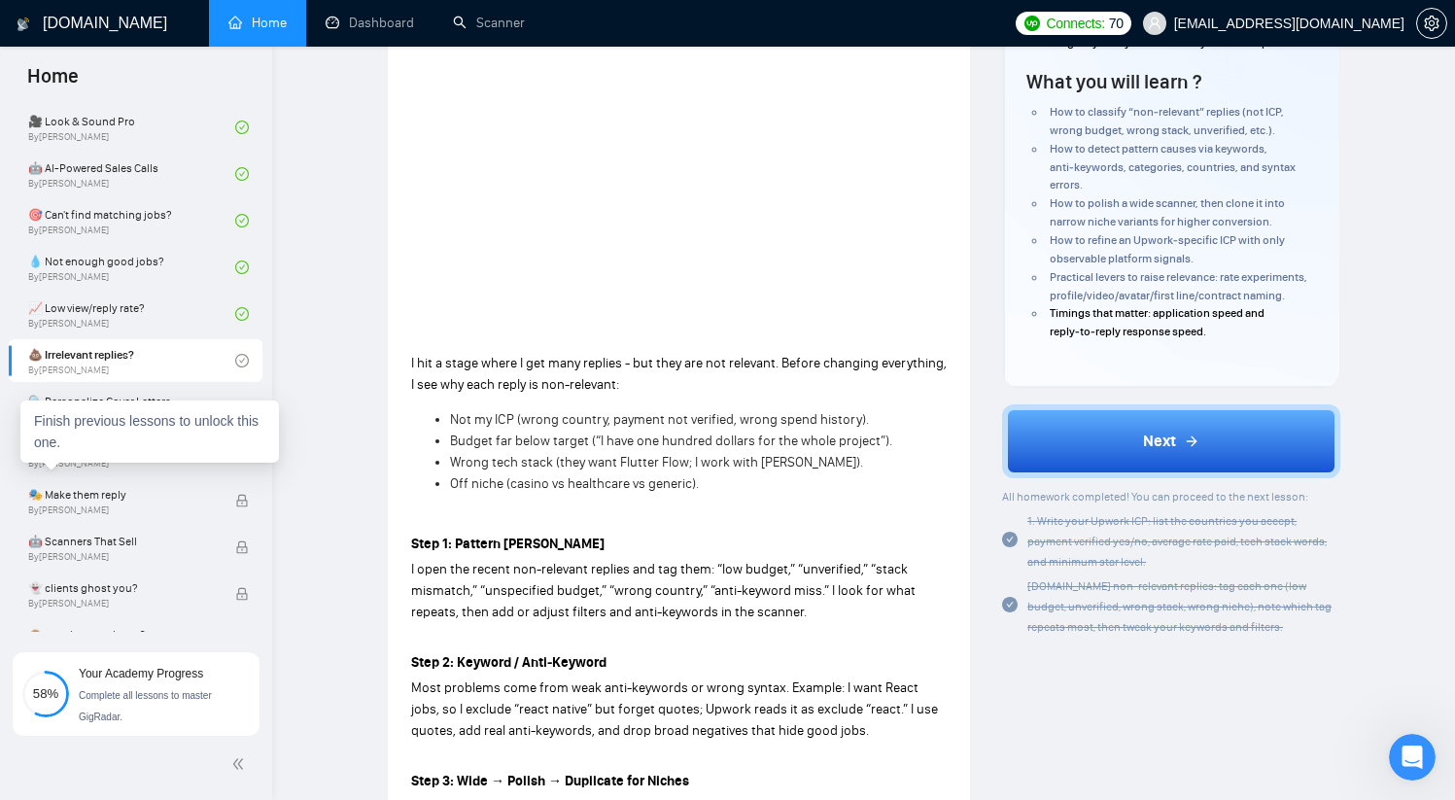
scroll to position [309, 0]
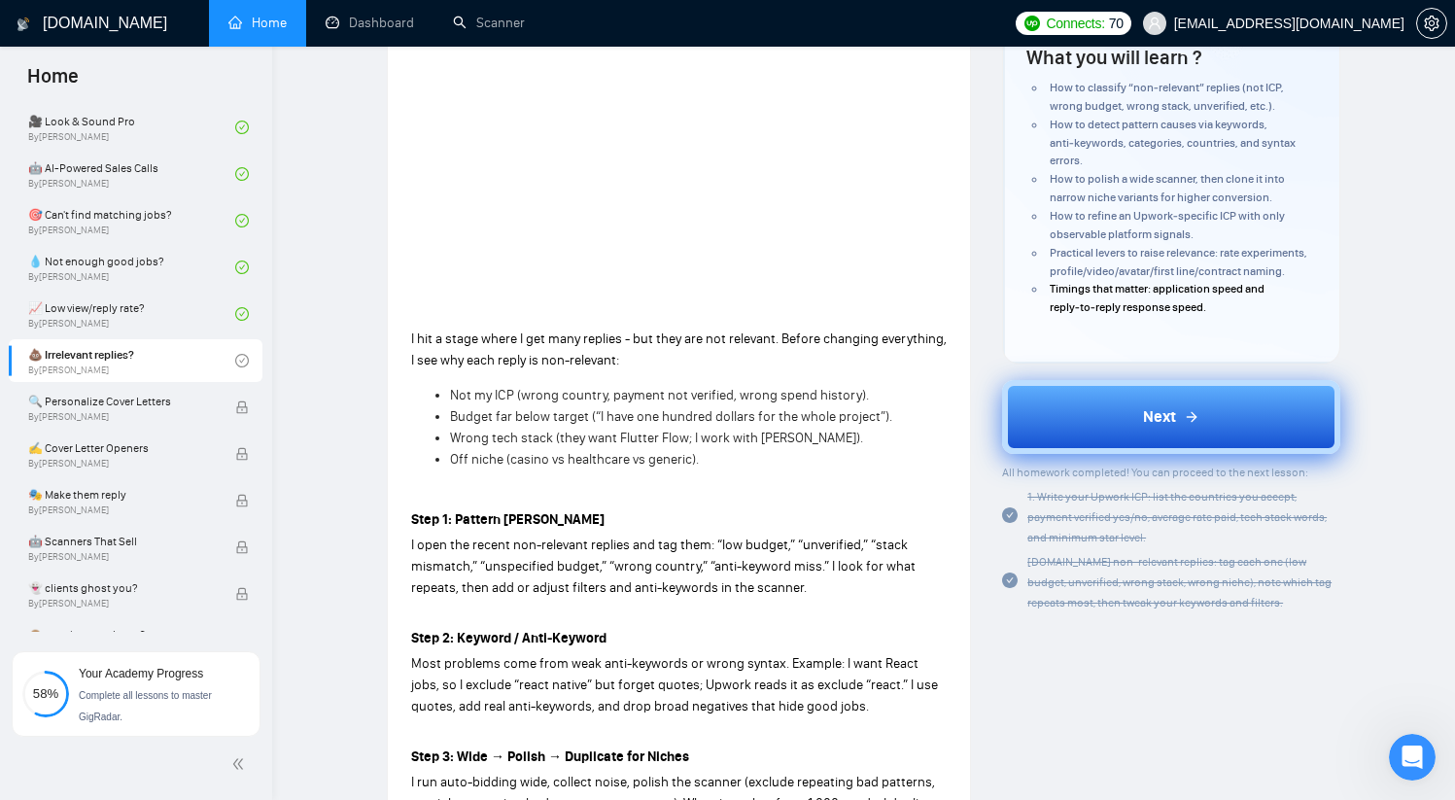
click at [1122, 418] on button "Next" at bounding box center [1171, 417] width 338 height 74
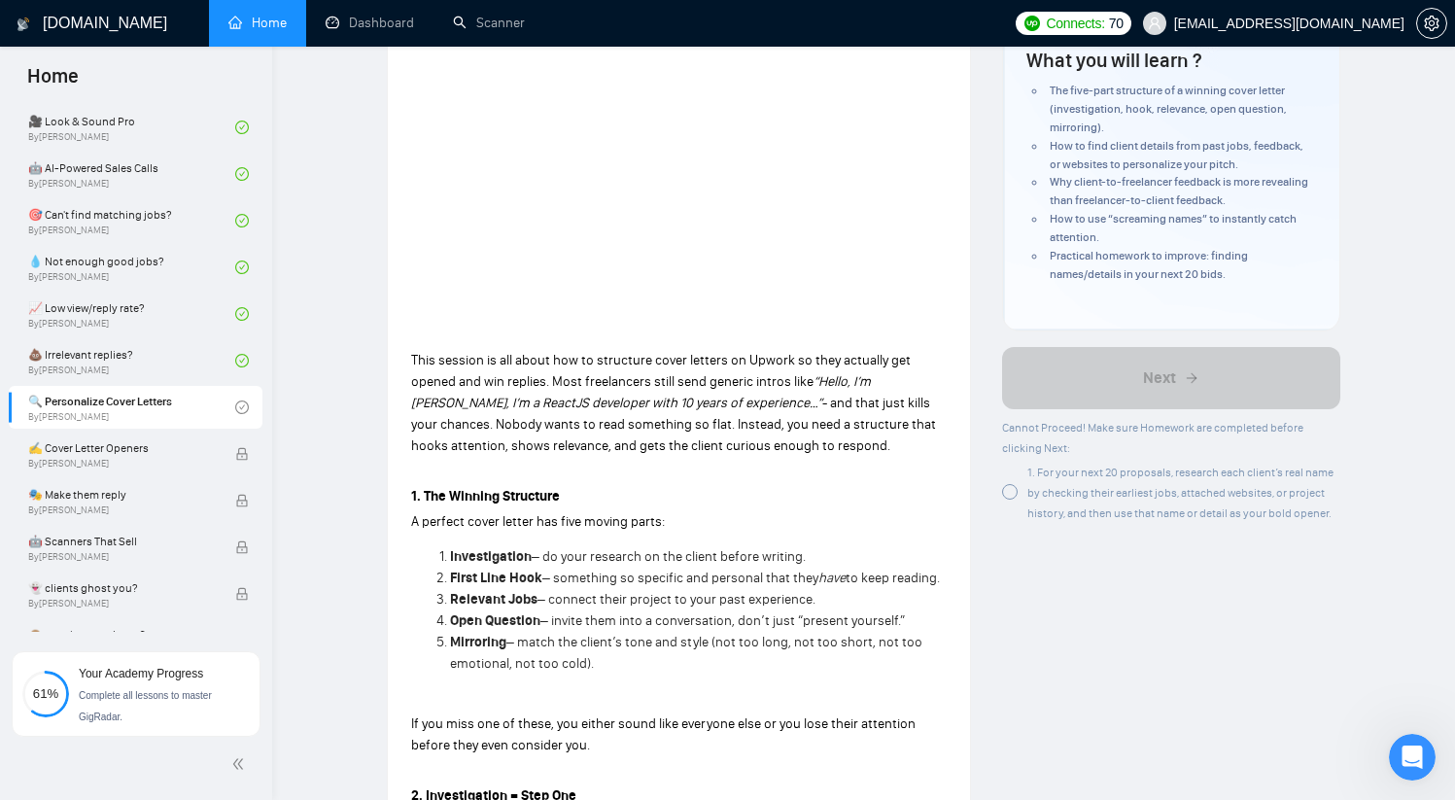
scroll to position [385, 0]
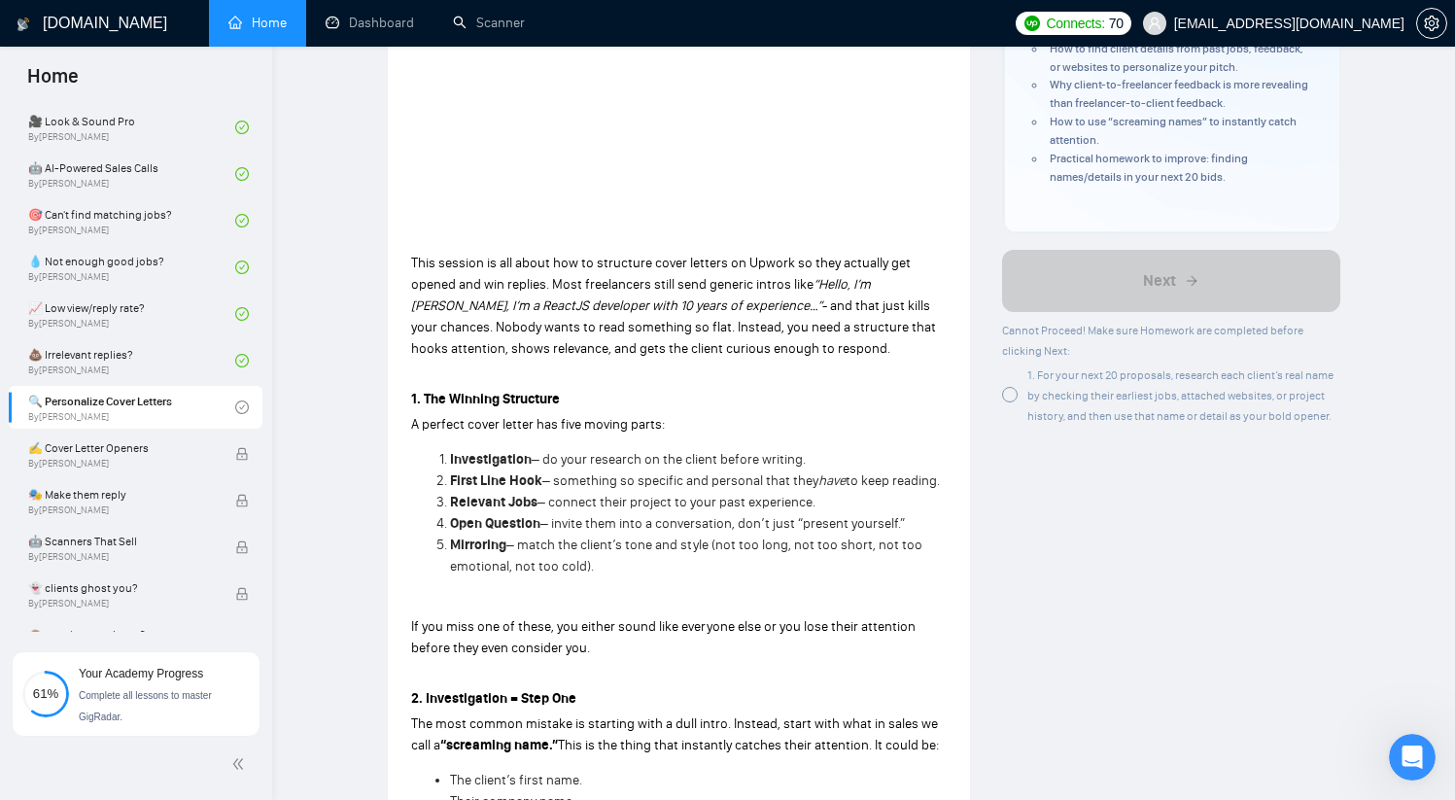
click at [1014, 390] on div at bounding box center [1010, 395] width 16 height 16
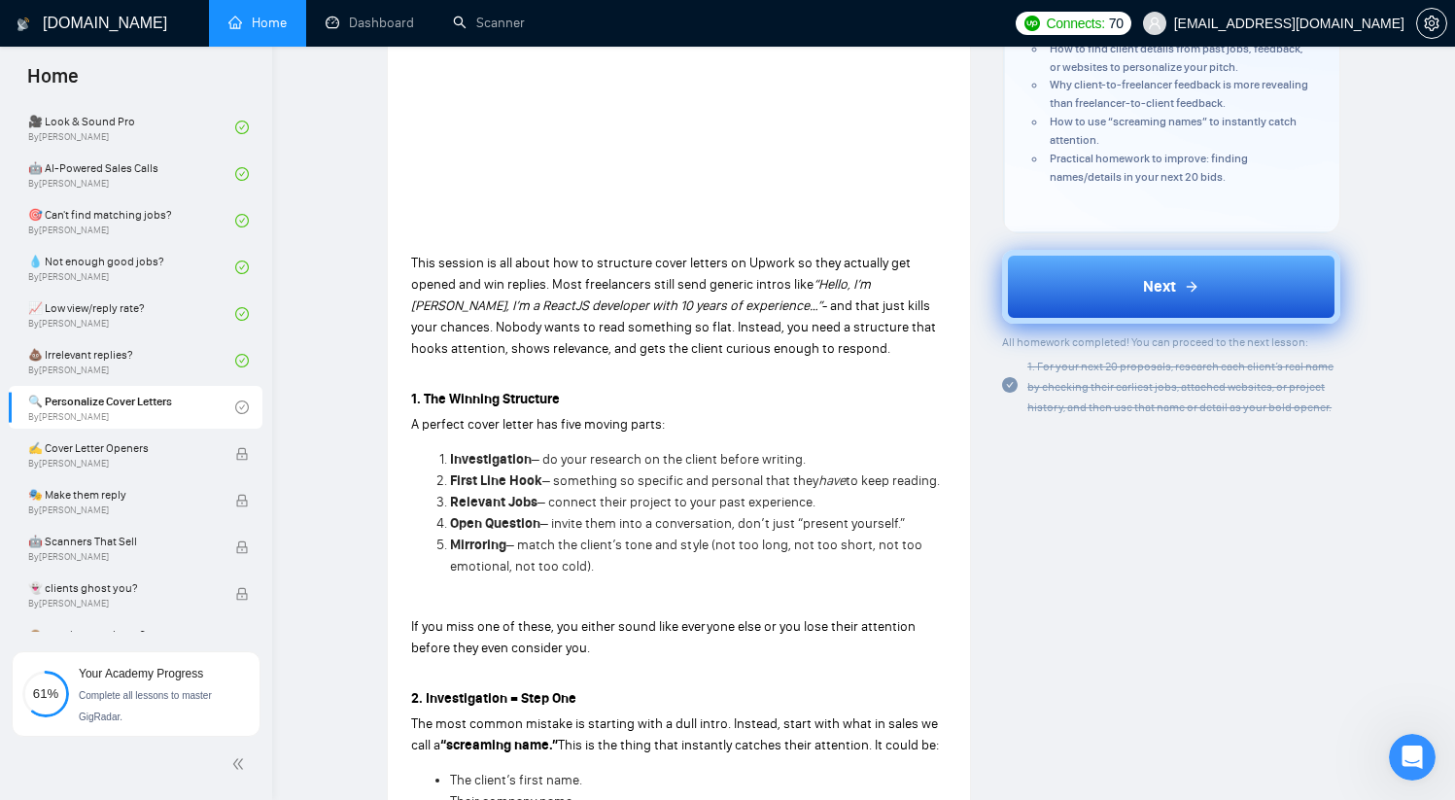
click at [1215, 283] on button "Next" at bounding box center [1171, 287] width 338 height 74
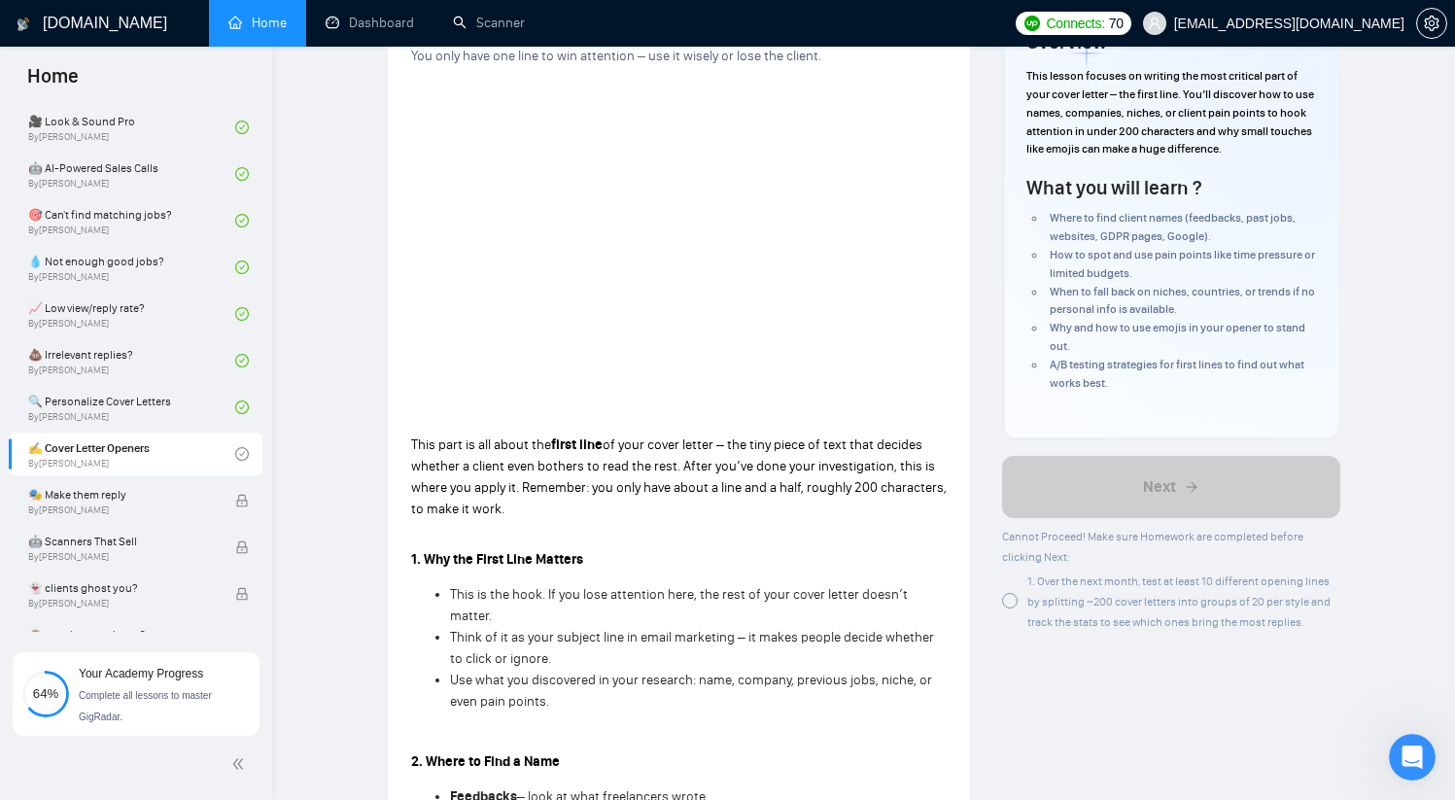
scroll to position [189, 0]
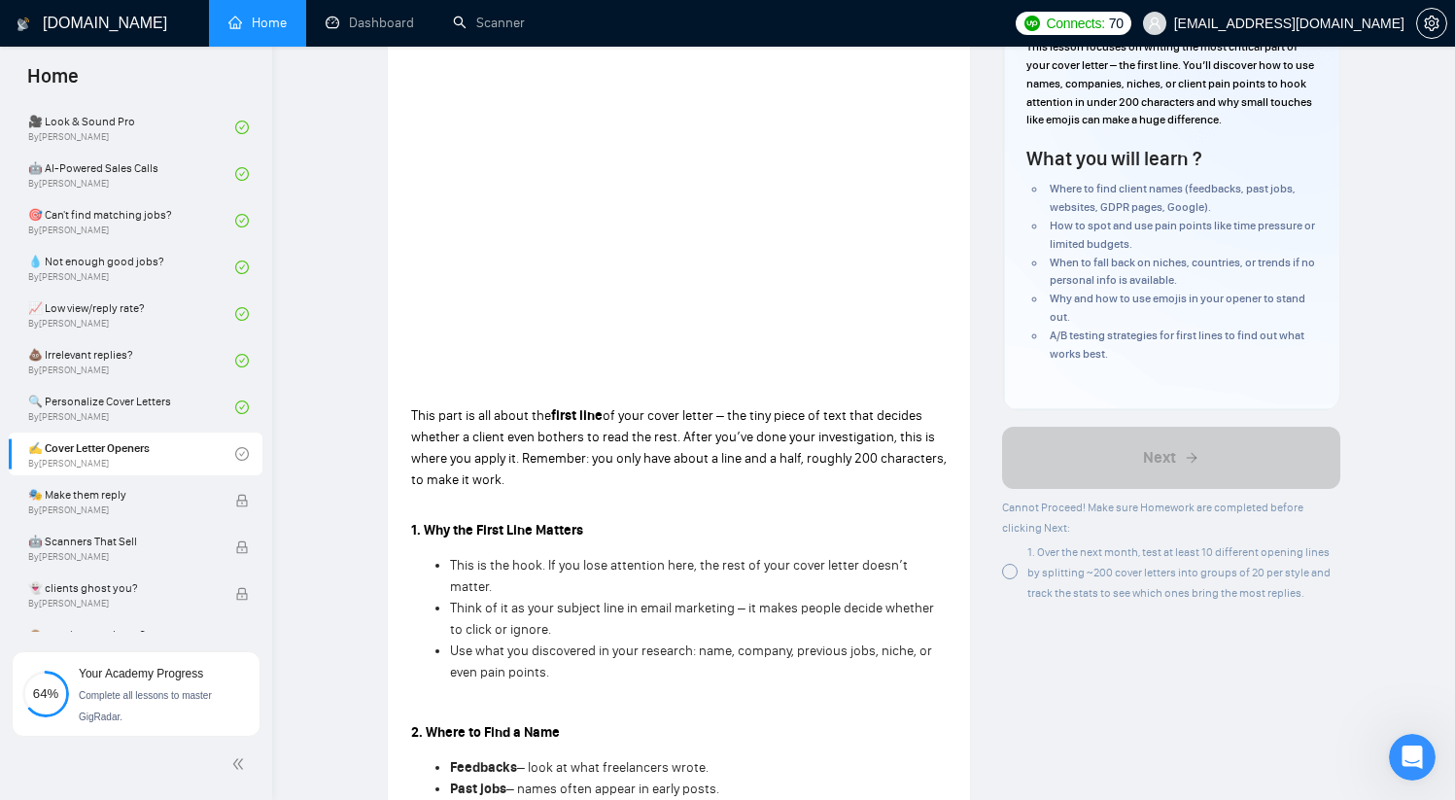
click at [1012, 567] on div at bounding box center [1010, 572] width 16 height 16
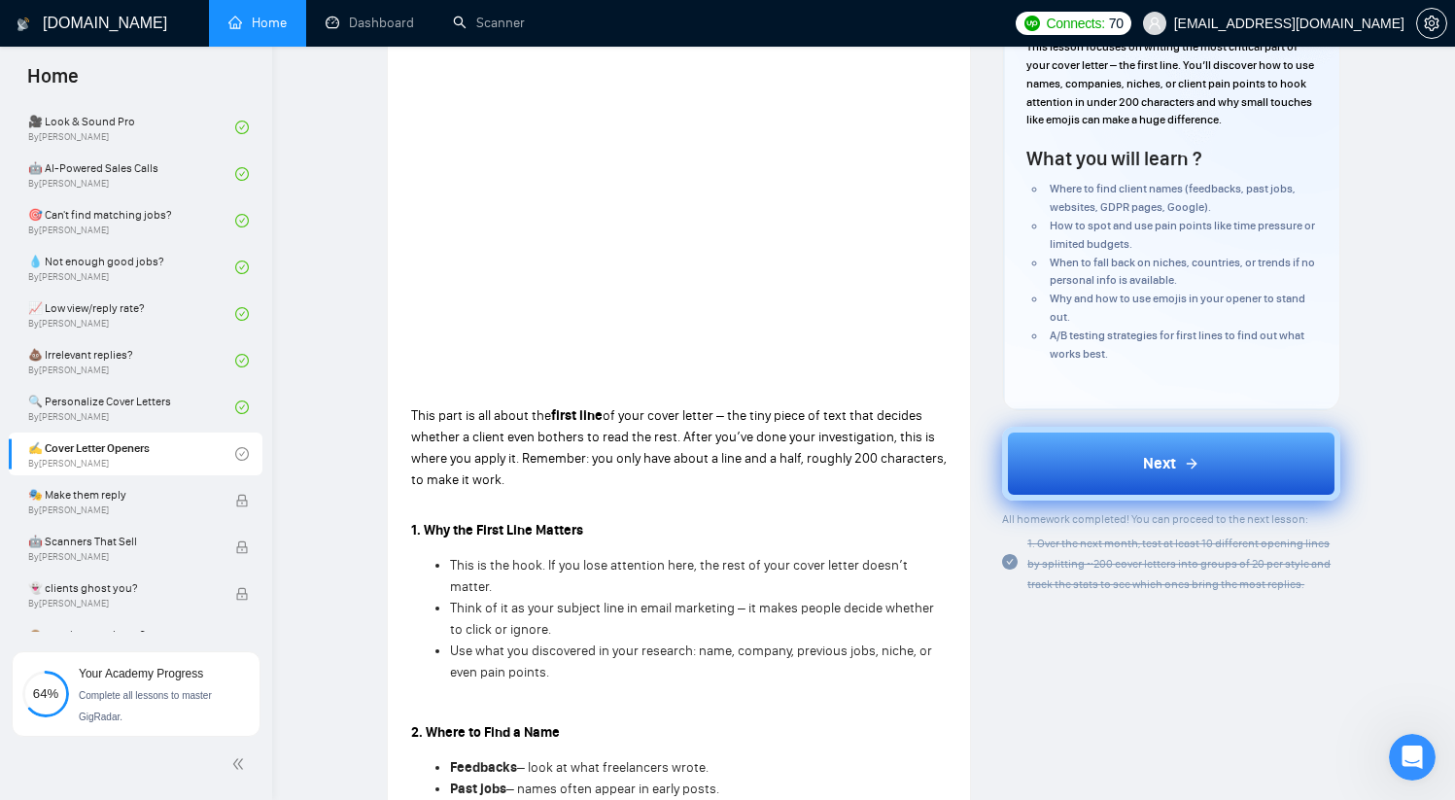
click at [1205, 473] on button "Next" at bounding box center [1171, 464] width 338 height 74
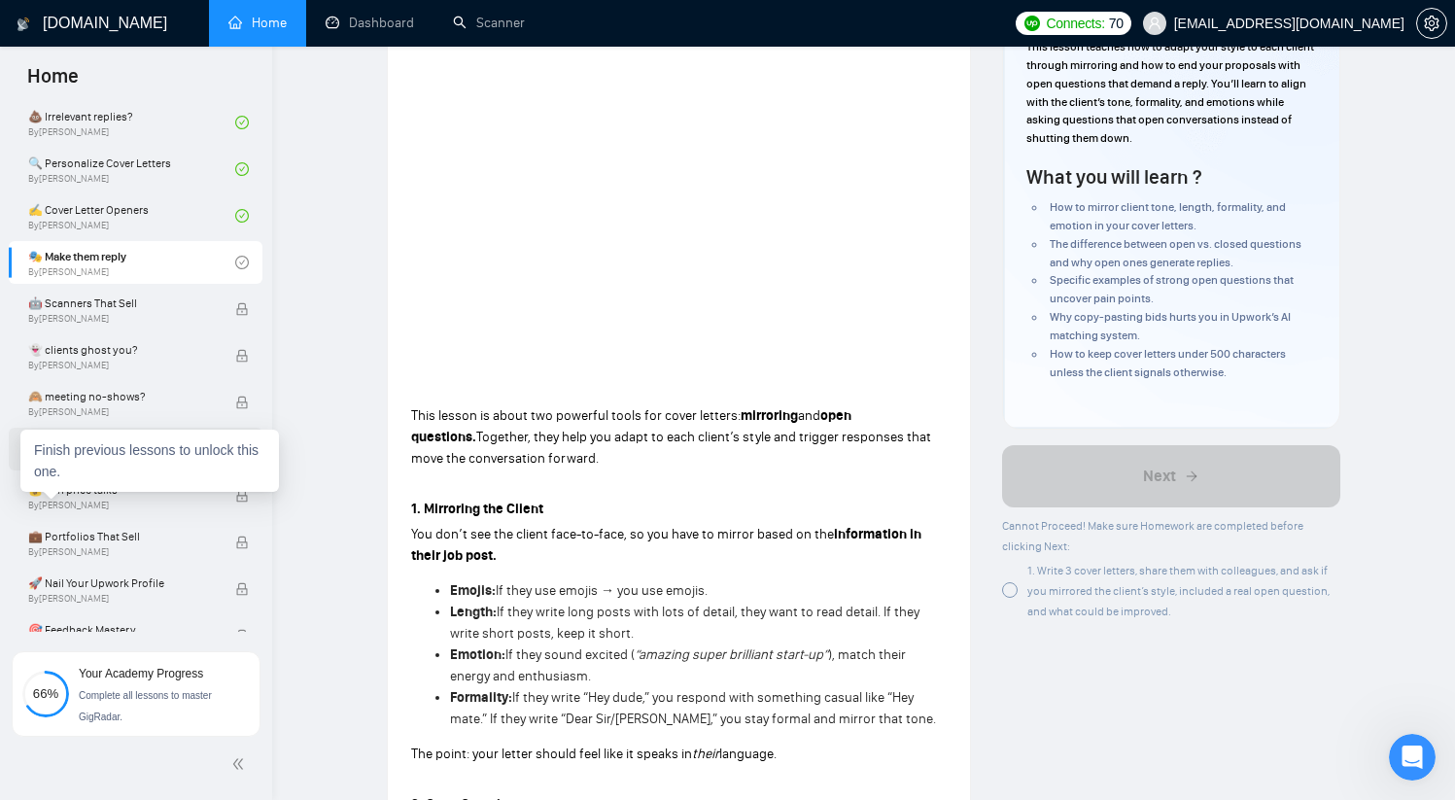
scroll to position [1288, 0]
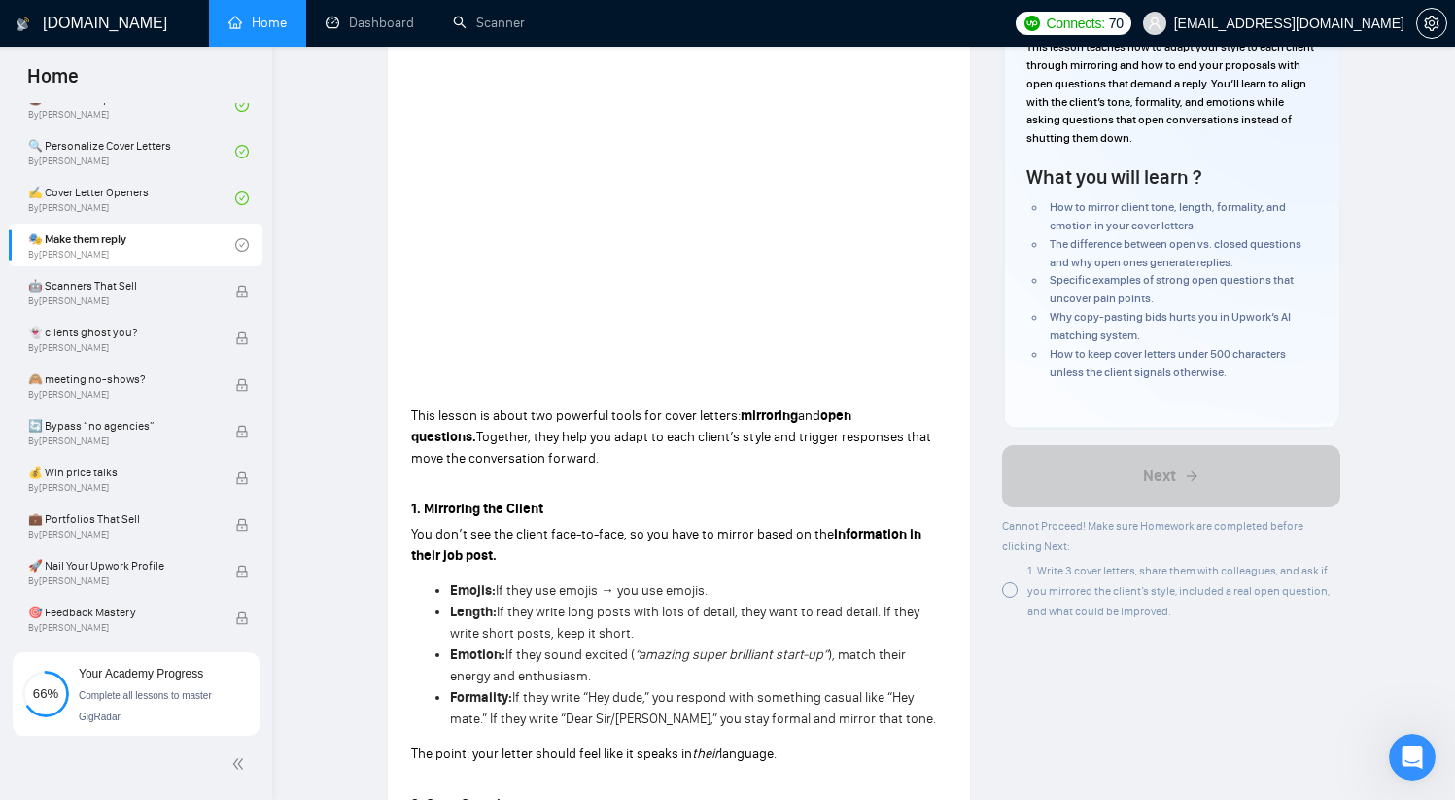
click at [1013, 583] on div at bounding box center [1010, 590] width 16 height 16
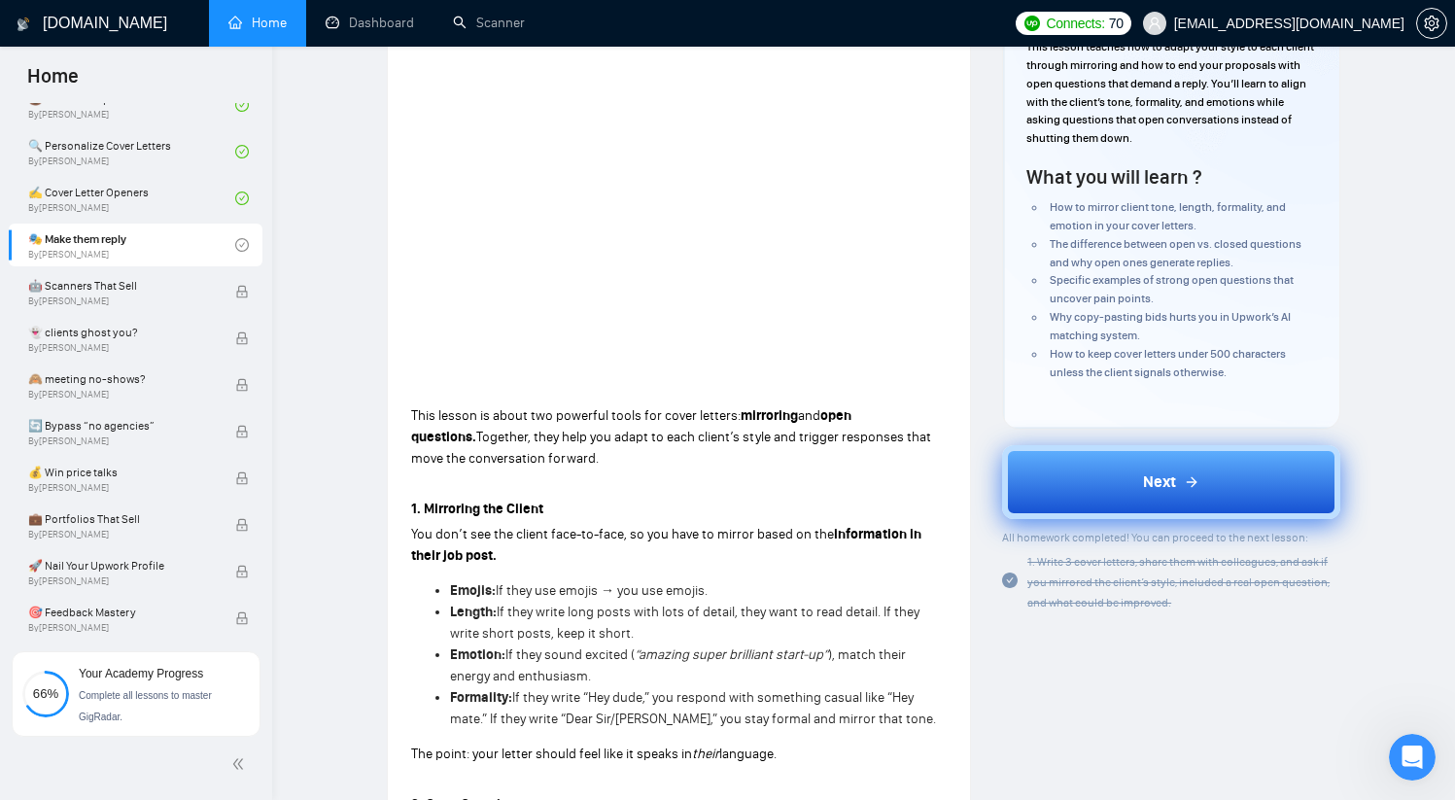
click at [1171, 489] on span "Next" at bounding box center [1159, 481] width 33 height 23
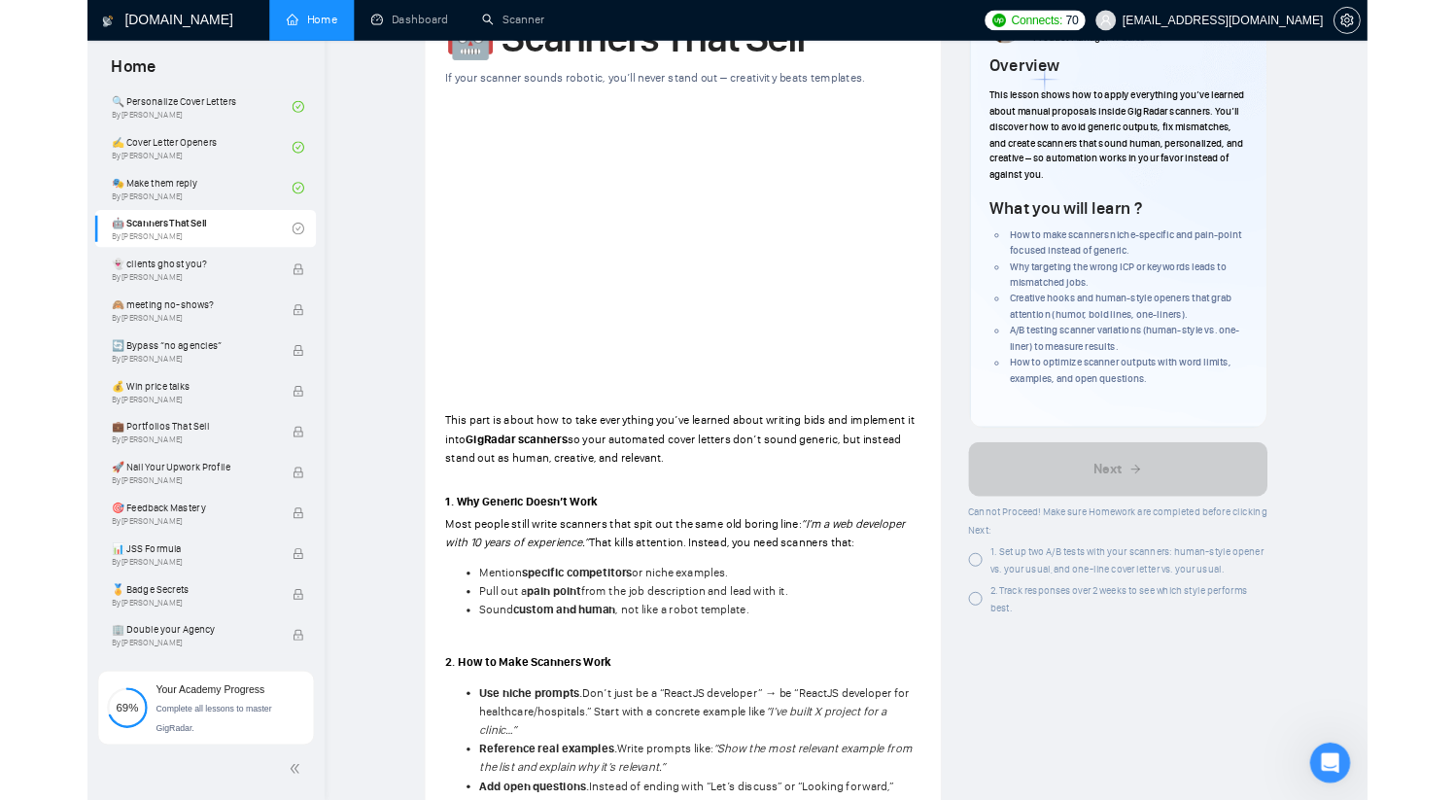
scroll to position [1436, 0]
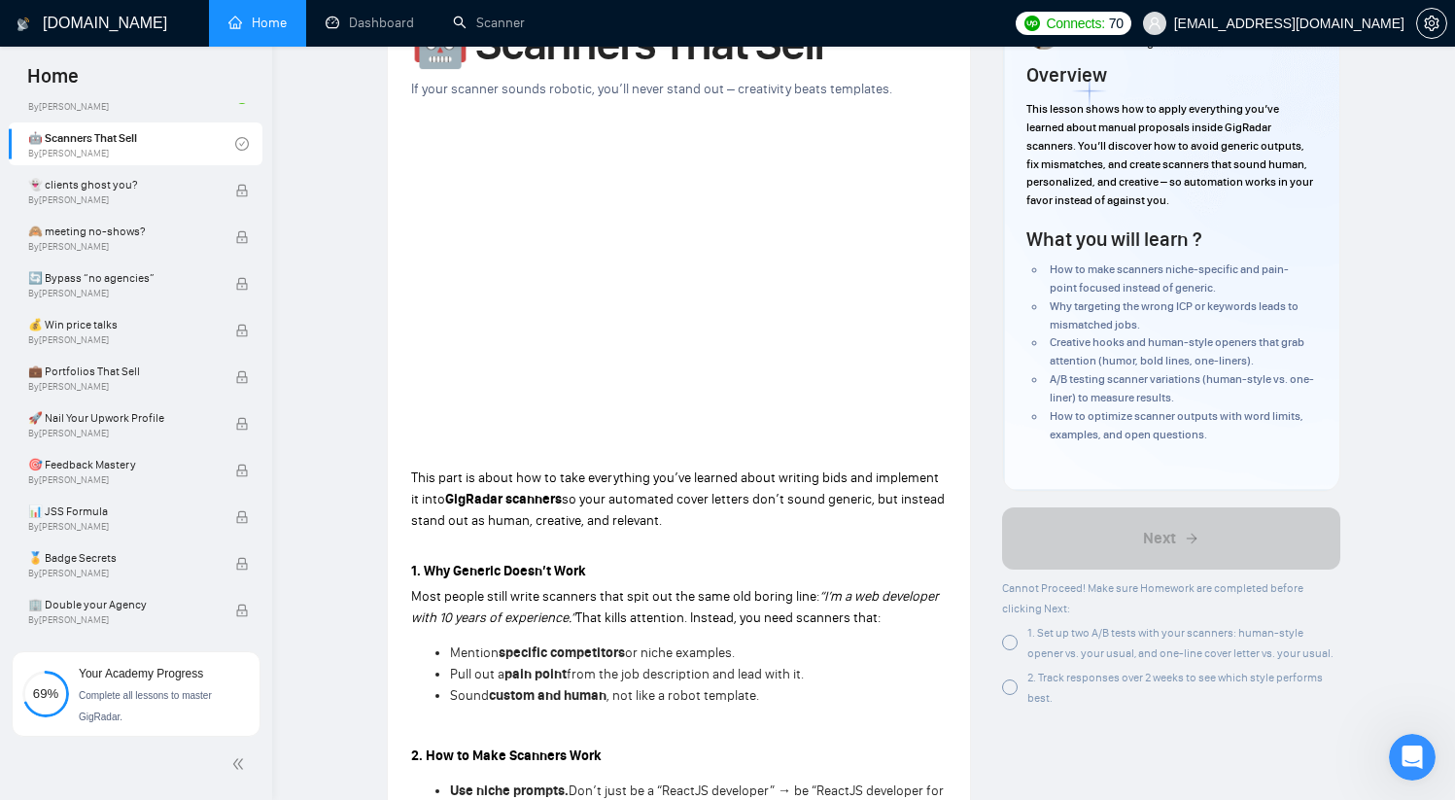
click at [1013, 640] on div at bounding box center [1010, 643] width 16 height 16
click at [1013, 693] on div at bounding box center [1010, 687] width 16 height 16
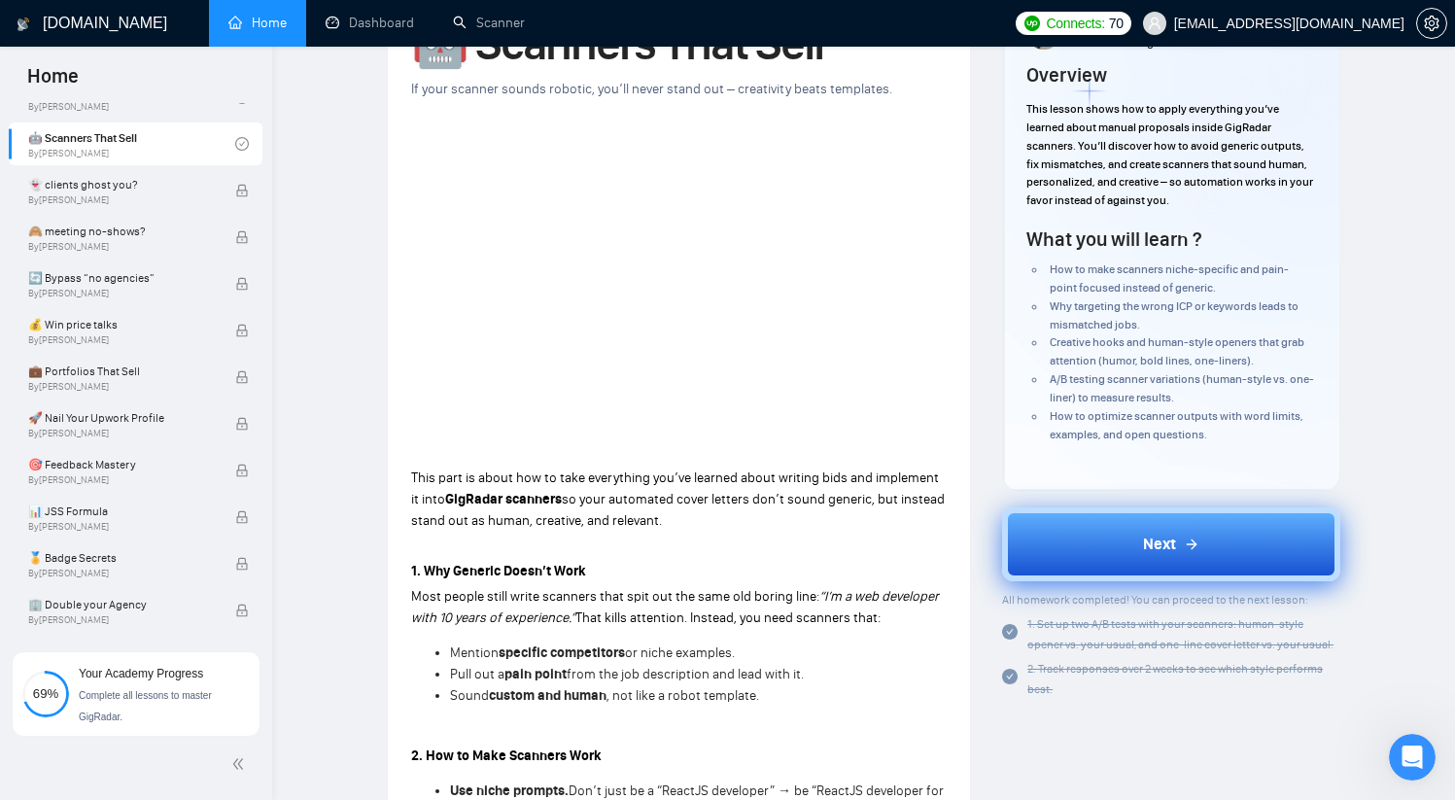
click at [1148, 542] on span "Next" at bounding box center [1159, 543] width 33 height 23
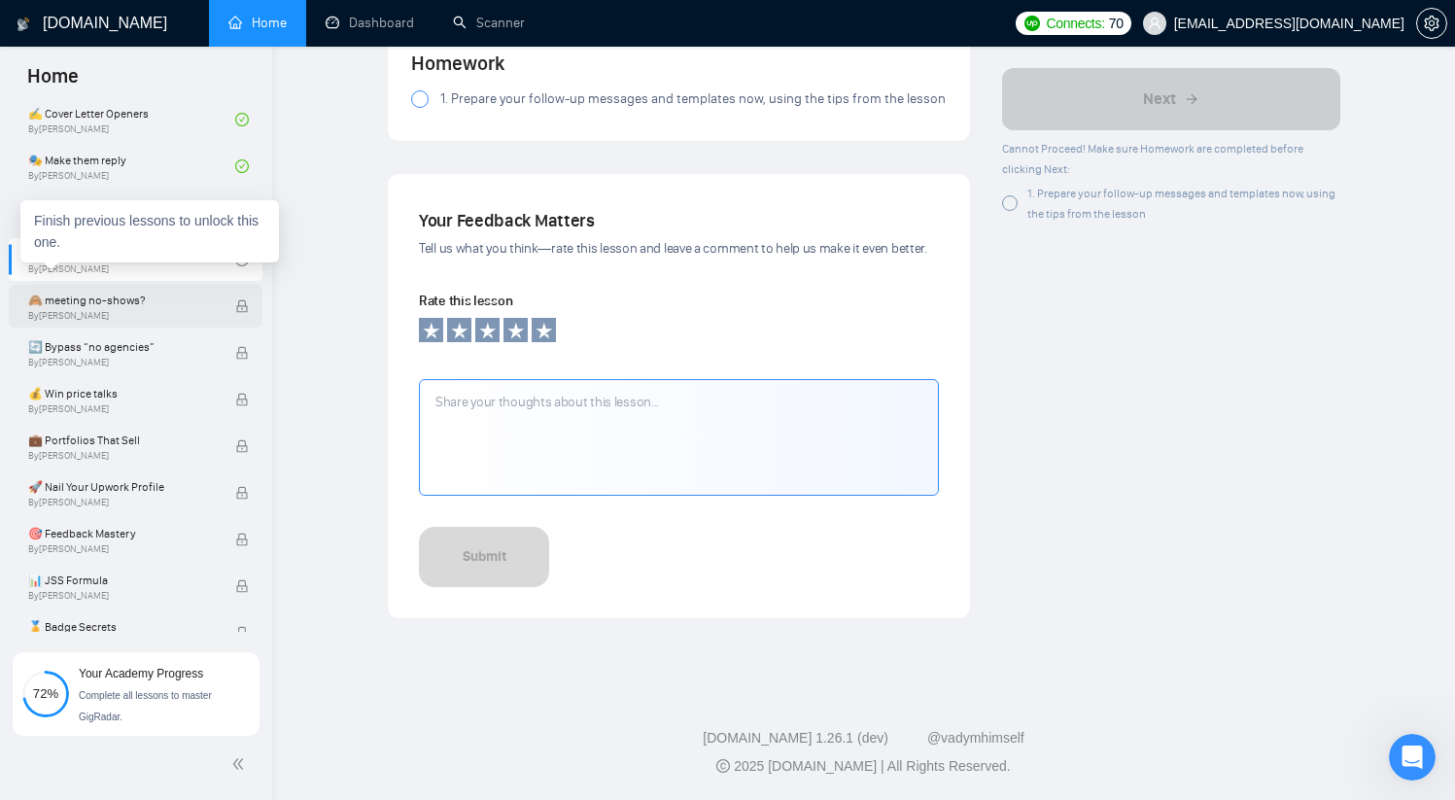
scroll to position [1363, 0]
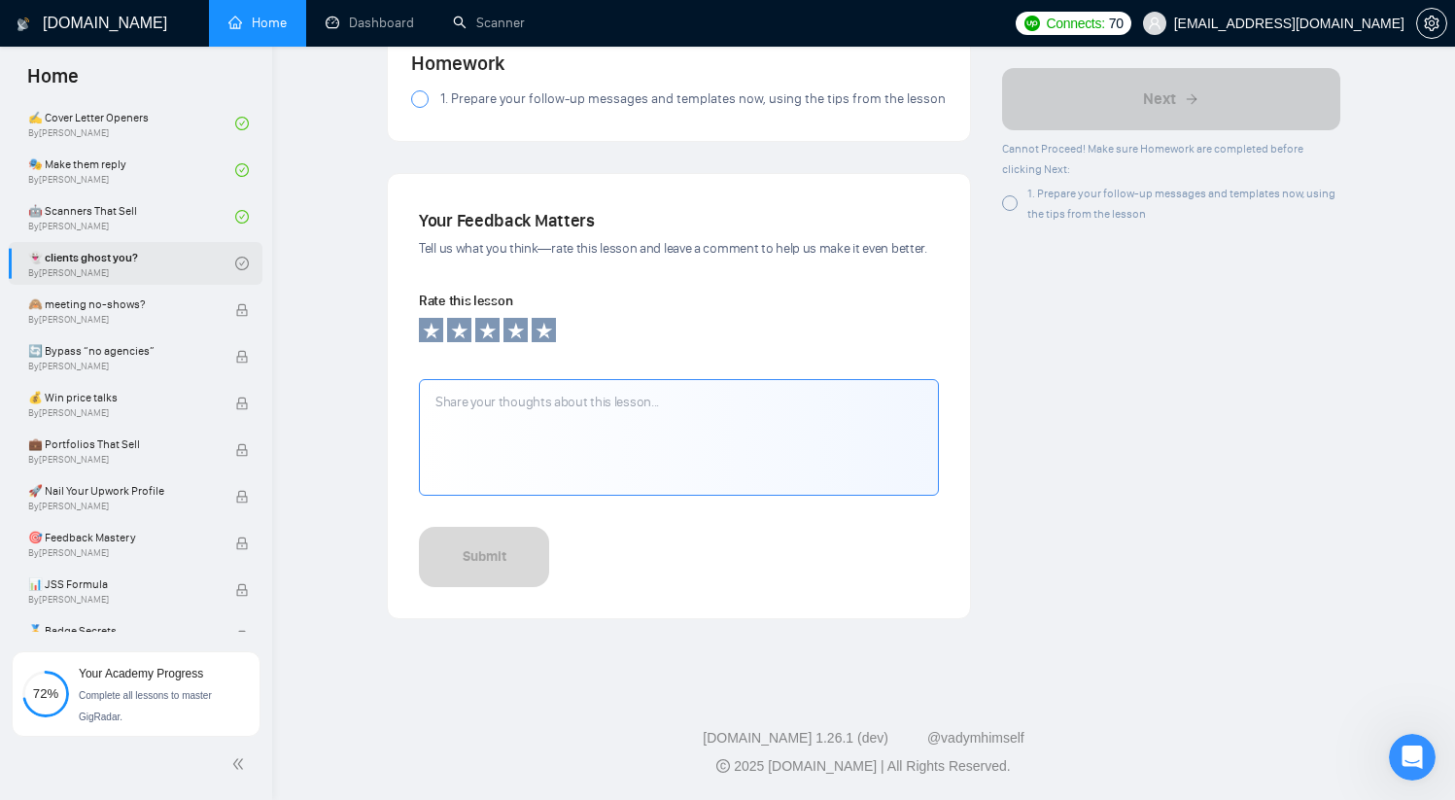
click at [171, 265] on link "👻 clients ghost you? By [PERSON_NAME]" at bounding box center [131, 263] width 207 height 43
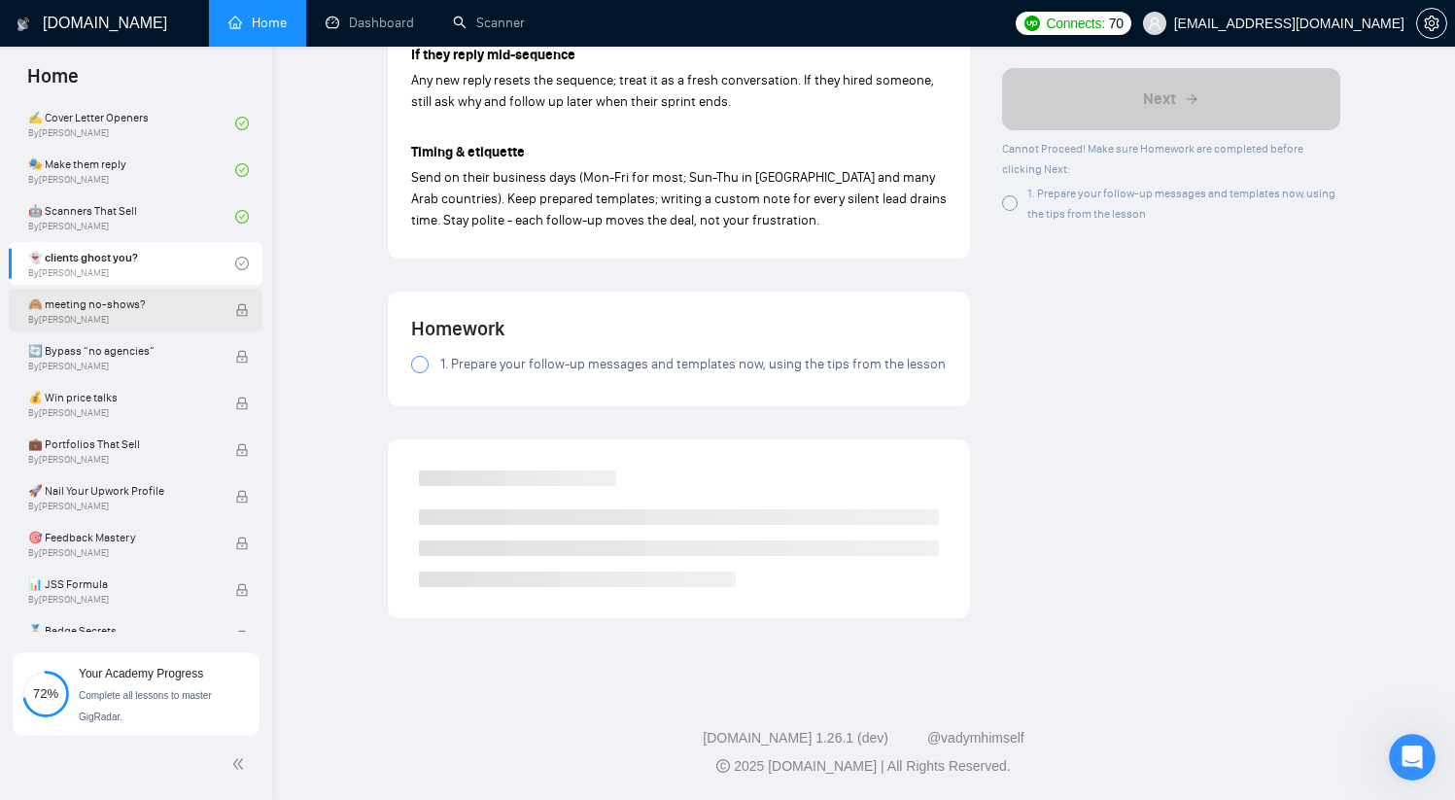
scroll to position [1283, 0]
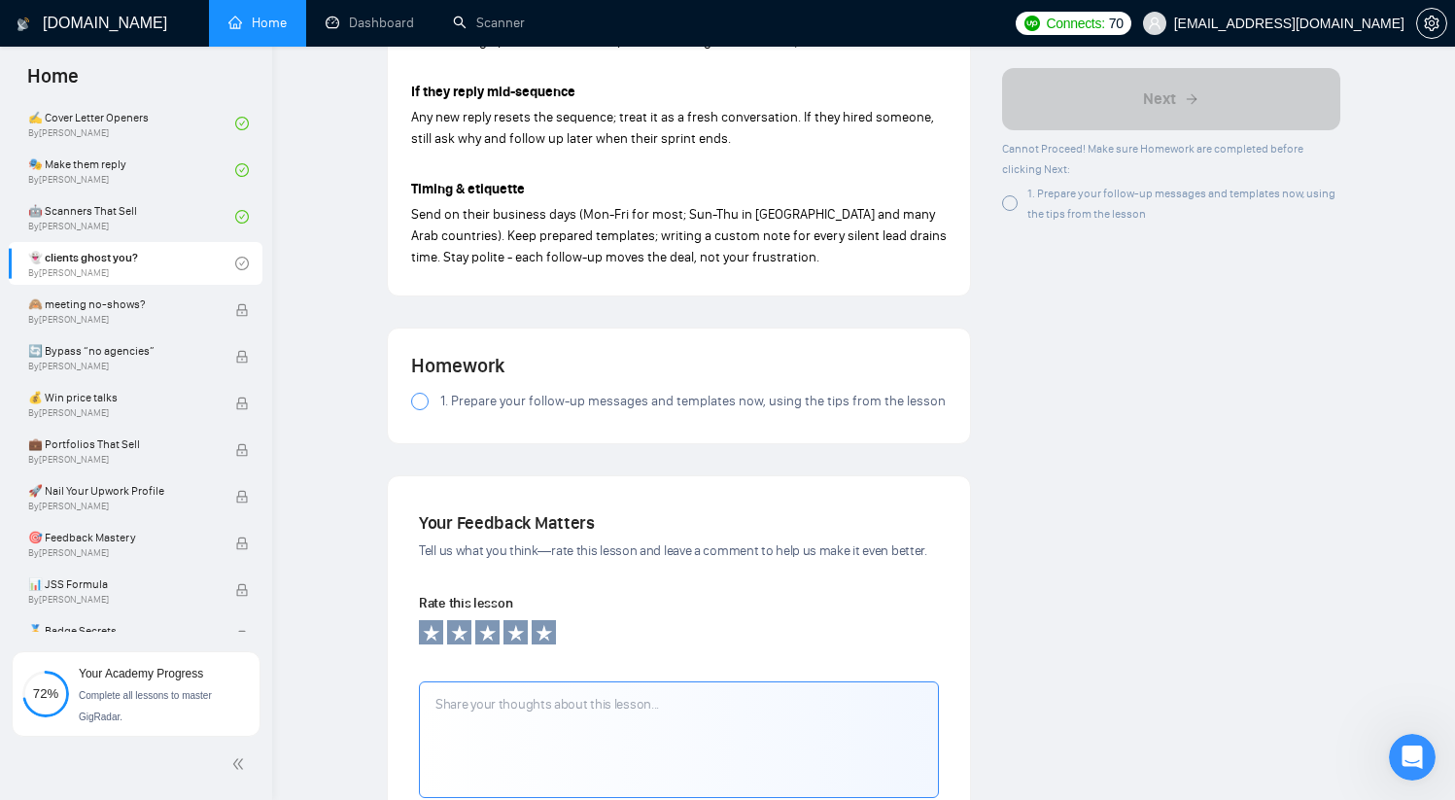
click at [432, 409] on label "1. Prepare your follow-up messages and templates now, using the tips from the l…" at bounding box center [678, 401] width 535 height 21
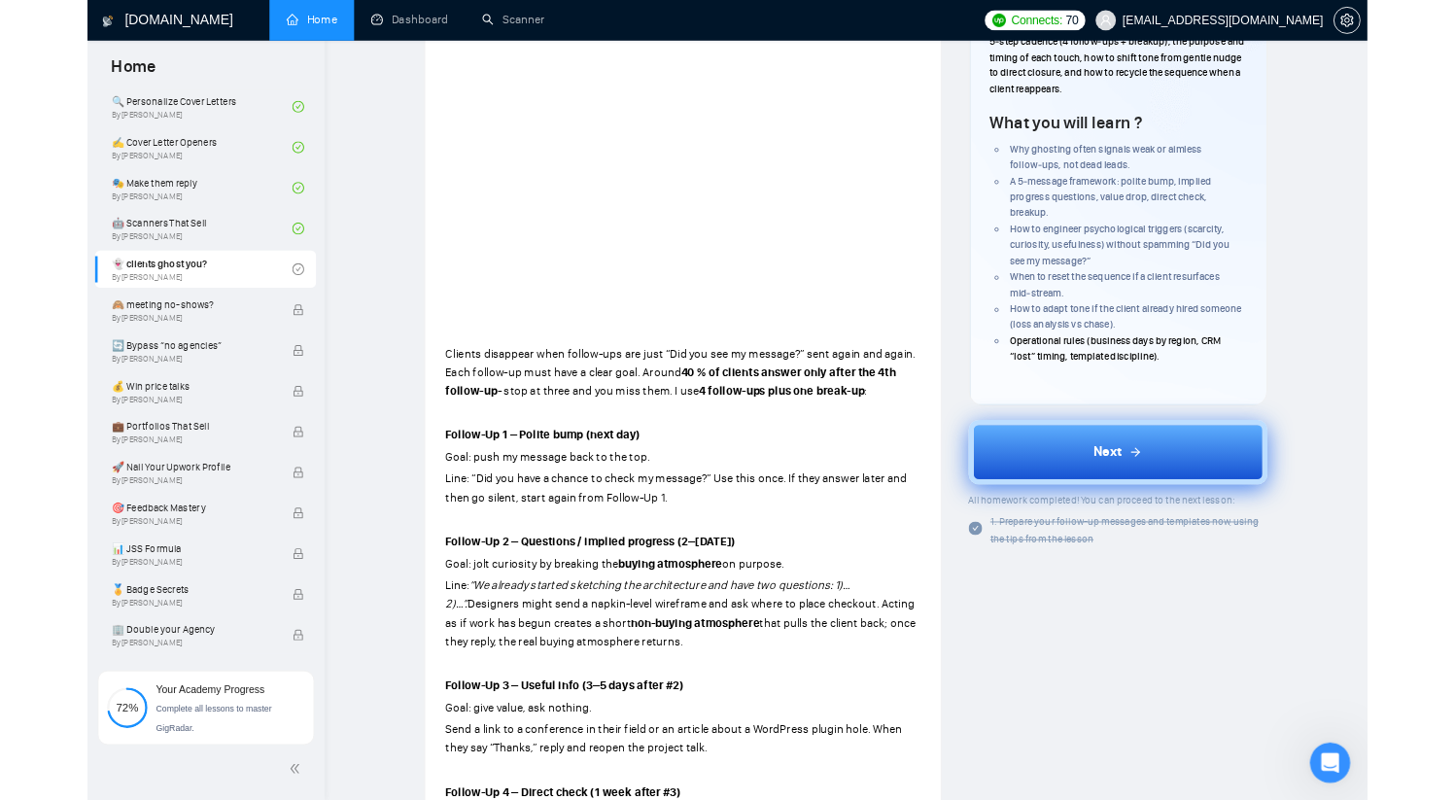
scroll to position [1363, 0]
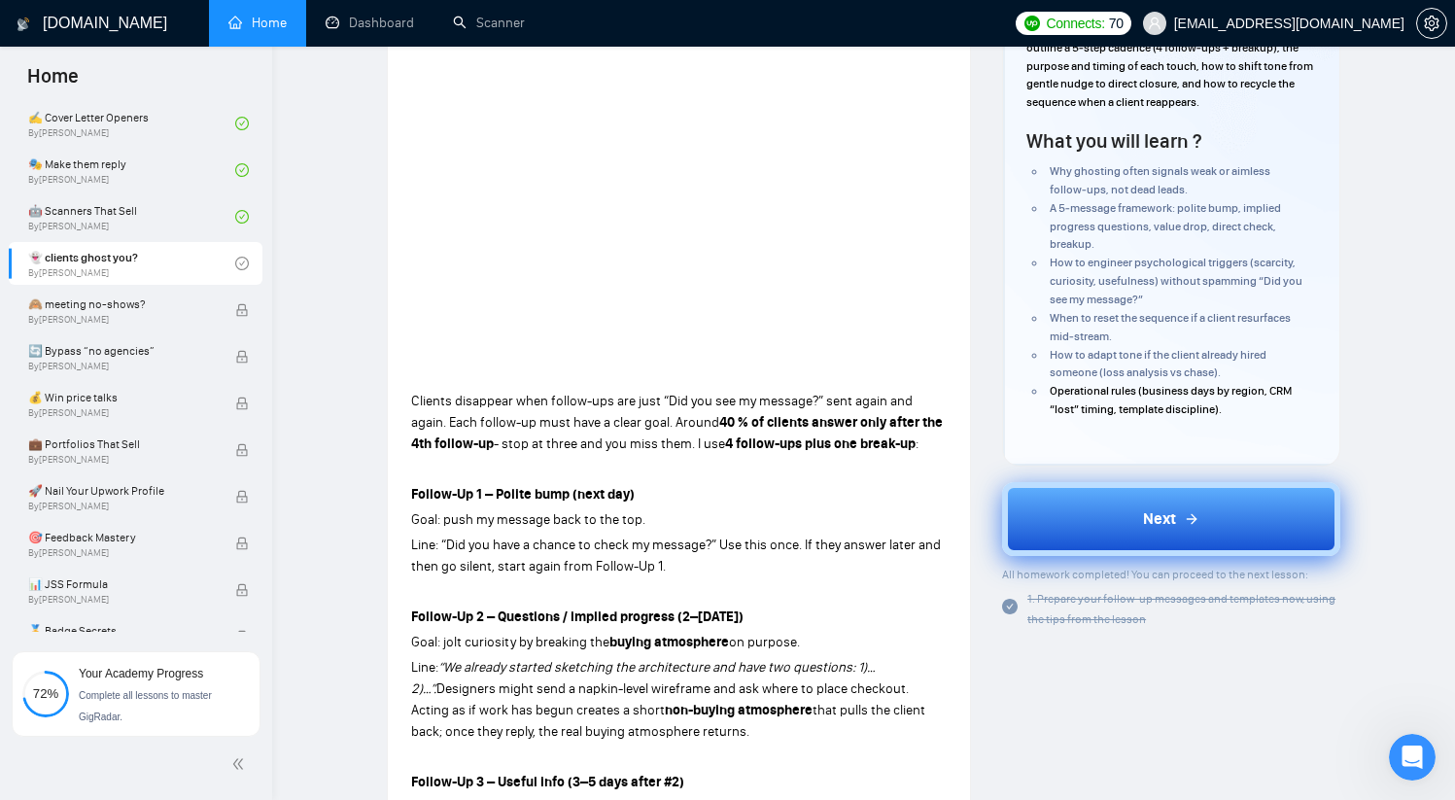
click at [1202, 527] on button "Next" at bounding box center [1171, 519] width 338 height 74
